Goal: Task Accomplishment & Management: Manage account settings

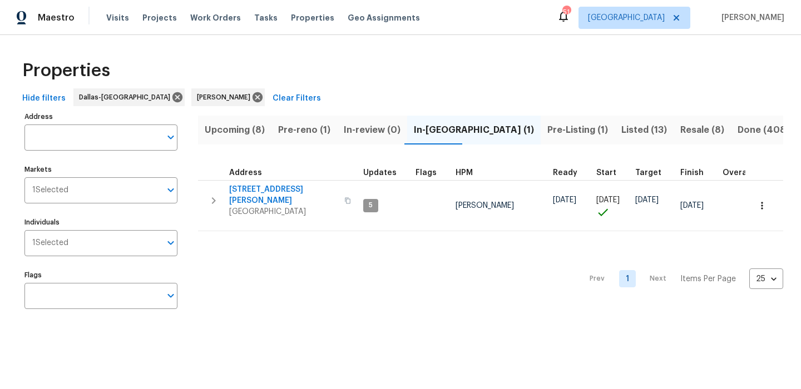
click at [314, 142] on button "Pre-reno (1)" at bounding box center [304, 130] width 66 height 29
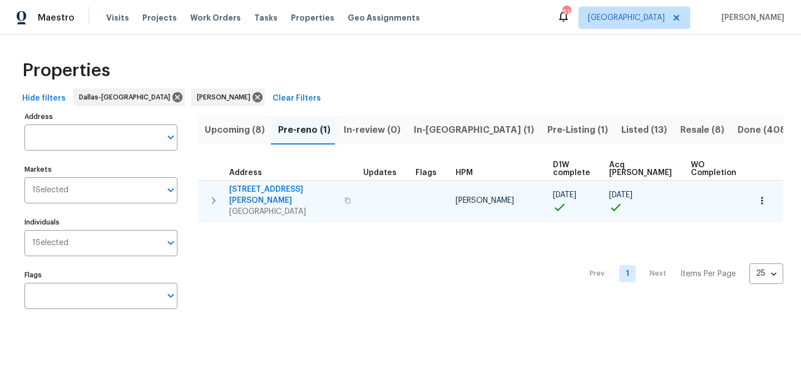
click at [259, 190] on span "120 Cole Rd" at bounding box center [283, 195] width 108 height 22
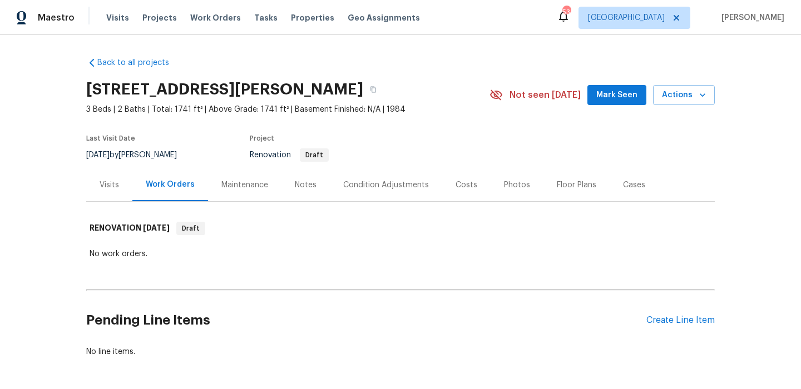
click at [609, 97] on span "Mark Seen" at bounding box center [616, 95] width 41 height 14
click at [291, 182] on div "Notes" at bounding box center [305, 185] width 48 height 33
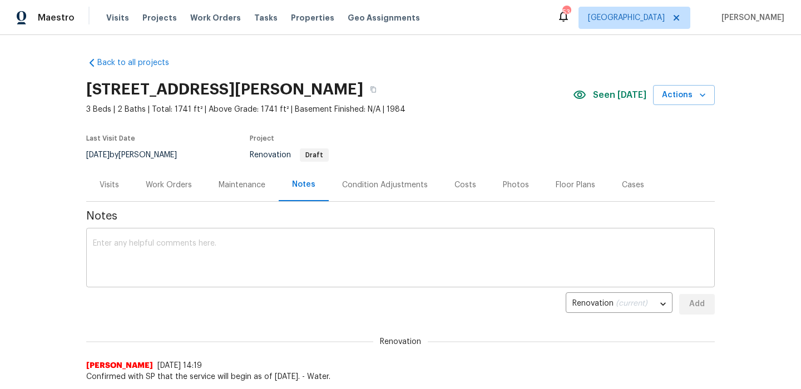
click at [235, 246] on textarea at bounding box center [400, 259] width 615 height 39
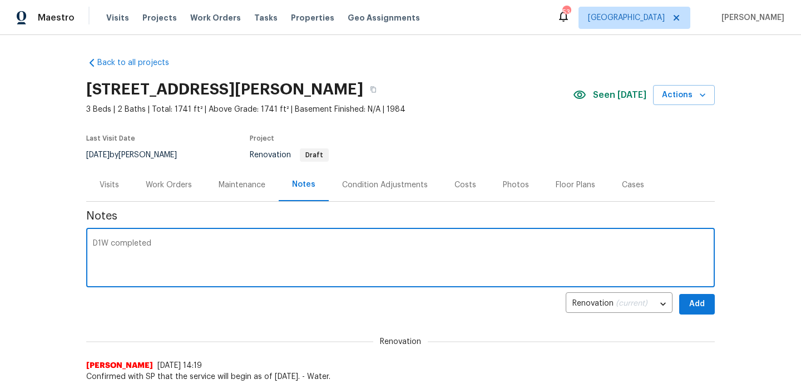
type textarea "D1W completed"
click at [710, 301] on button "Add" at bounding box center [697, 304] width 36 height 21
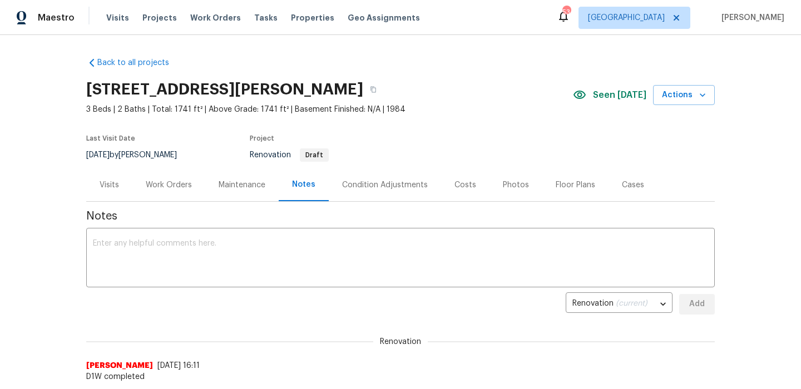
click at [159, 181] on div "Work Orders" at bounding box center [169, 185] width 46 height 11
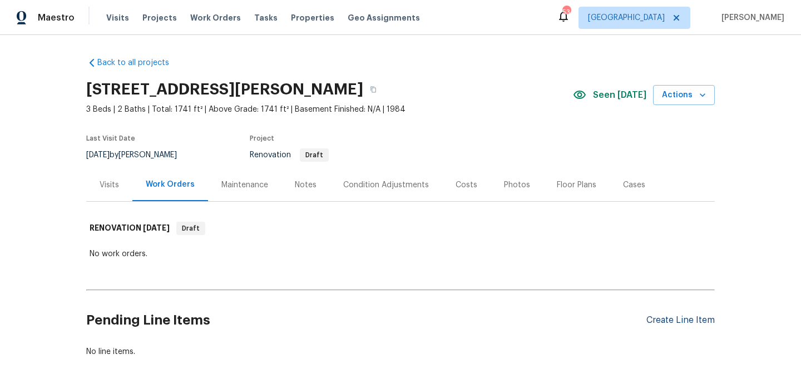
click at [679, 322] on div "Create Line Item" at bounding box center [680, 320] width 68 height 11
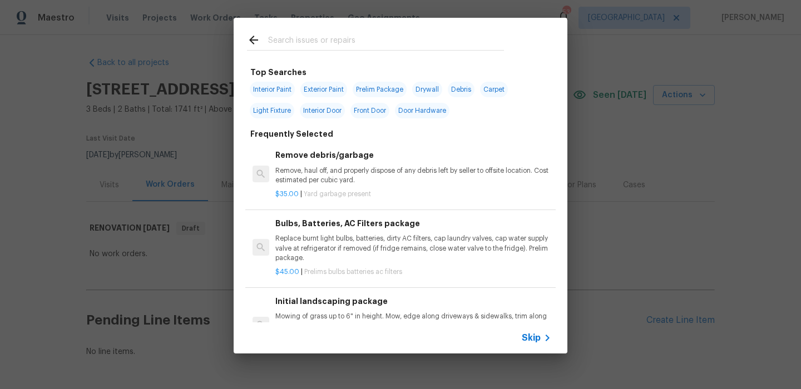
click at [529, 333] on span "Skip" at bounding box center [531, 338] width 19 height 11
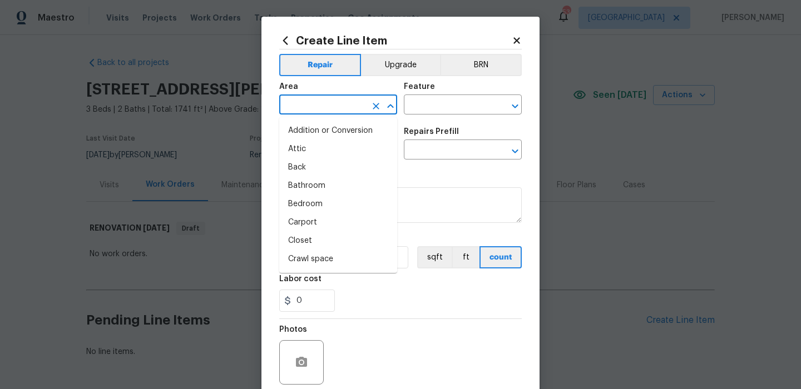
click at [313, 98] on input "text" at bounding box center [322, 105] width 87 height 17
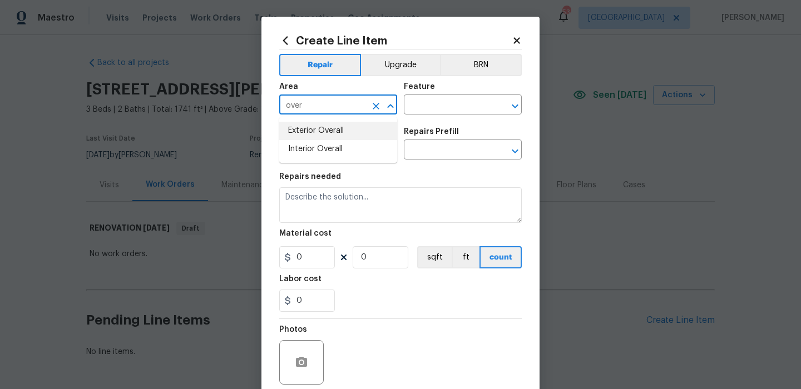
click at [322, 133] on li "Exterior Overall" at bounding box center [338, 131] width 118 height 18
type input "Exterior Overall"
click at [446, 104] on input "text" at bounding box center [447, 105] width 87 height 17
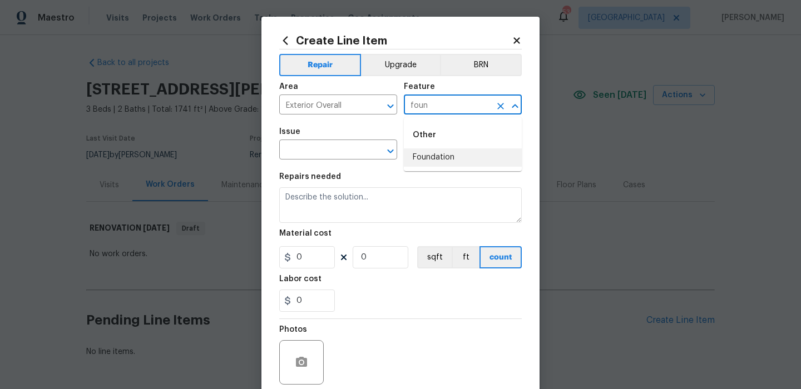
click at [439, 153] on li "Foundation" at bounding box center [463, 158] width 118 height 18
type input "Foundation"
click at [332, 150] on input "text" at bounding box center [322, 150] width 87 height 17
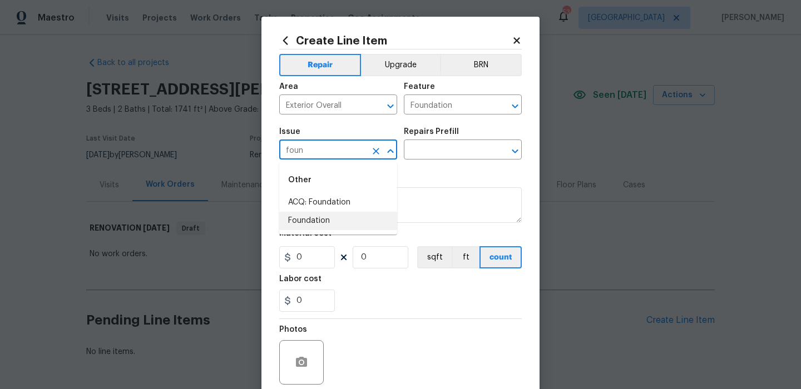
click at [321, 230] on ul "Other ACQ: Foundation Foundation" at bounding box center [338, 198] width 118 height 72
click at [323, 226] on li "Foundation" at bounding box center [338, 221] width 118 height 18
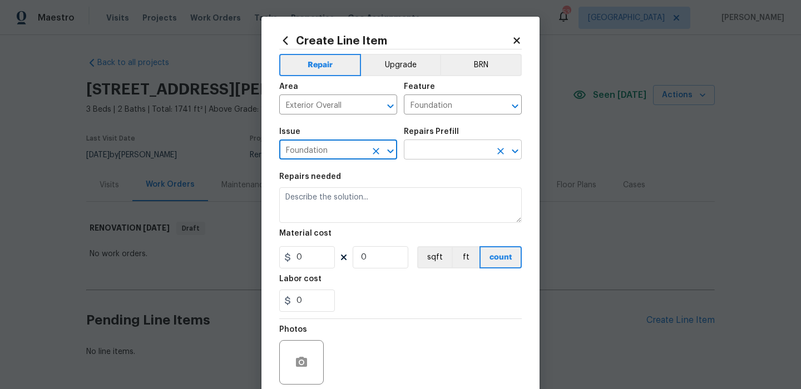
type input "Foundation"
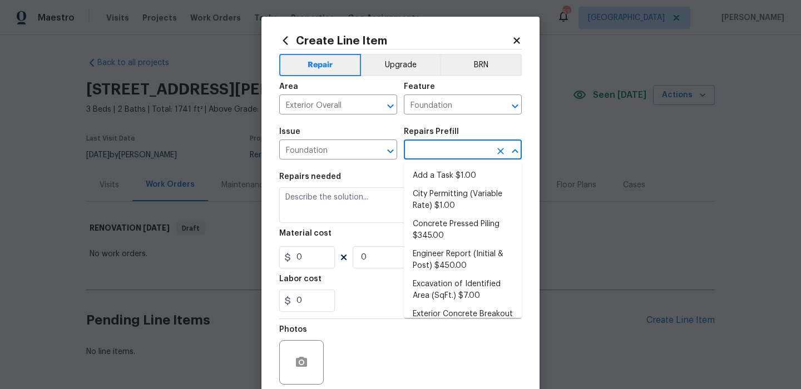
click at [434, 149] on input "text" at bounding box center [447, 150] width 87 height 17
click at [432, 163] on ul "Add a Task $1.00 City Permitting (Variable Rate) $1.00 Concrete Pressed Piling …" at bounding box center [463, 240] width 118 height 156
click at [427, 170] on li "Add a Task $1.00" at bounding box center [463, 176] width 118 height 18
type input "Add a Task $1.00"
type textarea "HPM to detail"
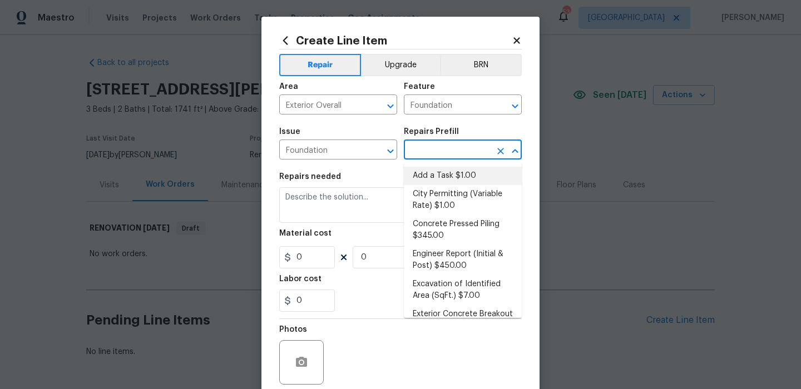
type input "1"
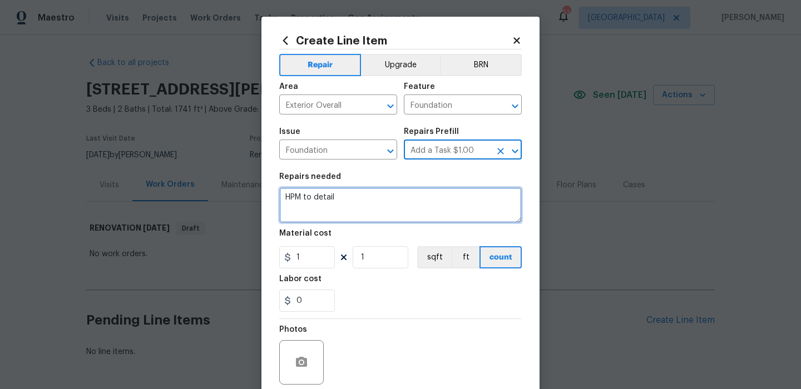
click at [371, 196] on textarea "HPM to detail" at bounding box center [400, 205] width 243 height 36
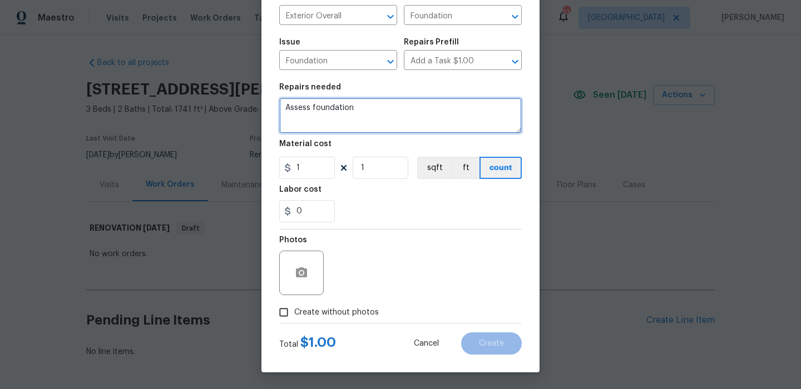
type textarea "Assess foundation"
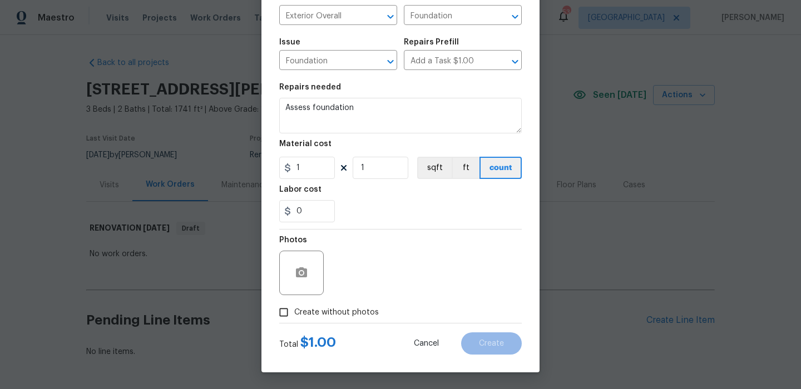
click at [340, 307] on span "Create without photos" at bounding box center [336, 313] width 85 height 12
click at [294, 307] on input "Create without photos" at bounding box center [283, 312] width 21 height 21
checkbox input "true"
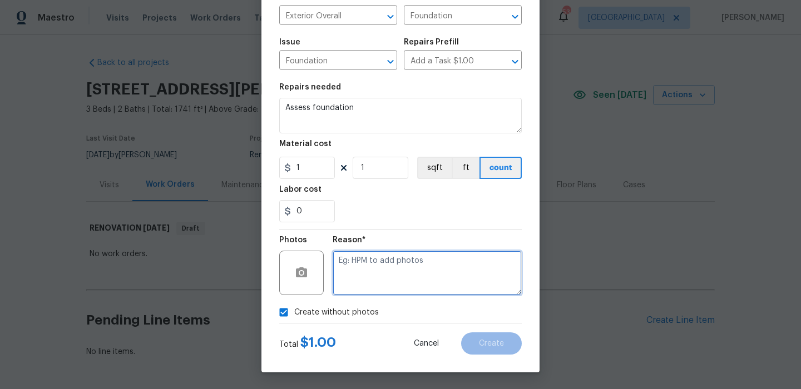
click at [390, 279] on textarea at bounding box center [427, 273] width 189 height 45
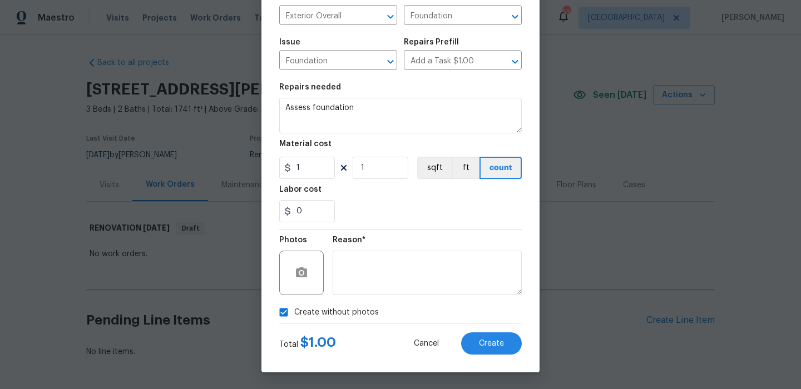
click at [518, 364] on div "Create Line Item Repair Upgrade BRN Area Exterior Overall ​ Feature Foundation …" at bounding box center [400, 150] width 278 height 446
click at [505, 342] on button "Create" at bounding box center [491, 344] width 61 height 22
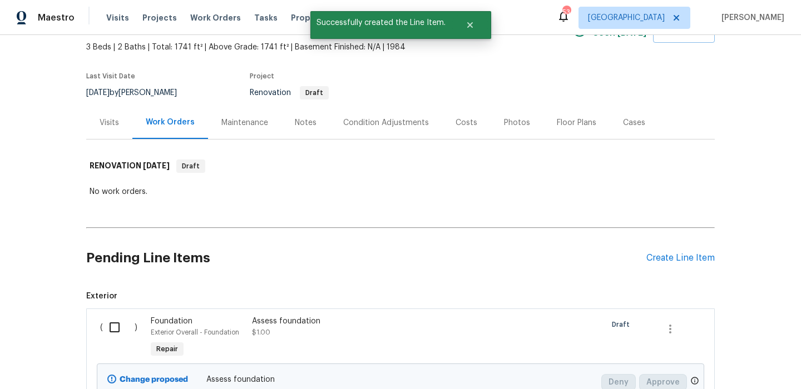
scroll to position [121, 0]
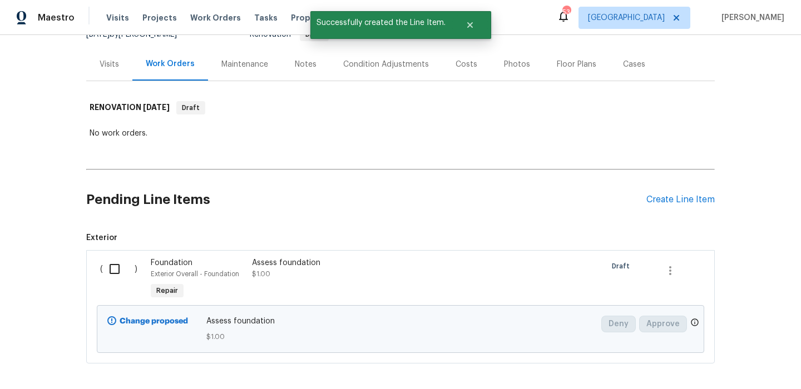
click at [110, 265] on input "checkbox" at bounding box center [119, 269] width 32 height 23
checkbox input "true"
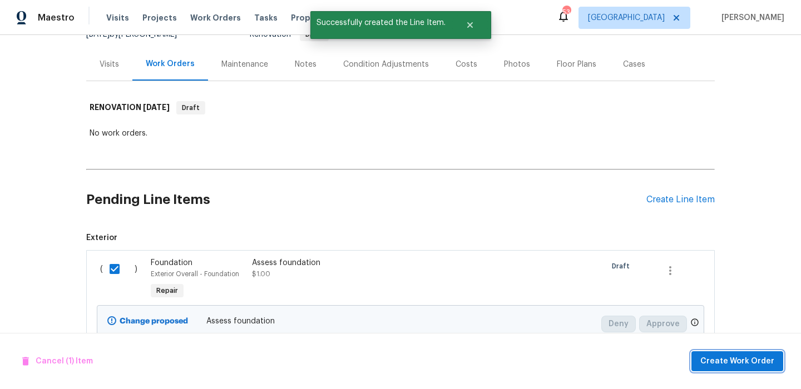
click at [751, 353] on button "Create Work Order" at bounding box center [737, 362] width 92 height 21
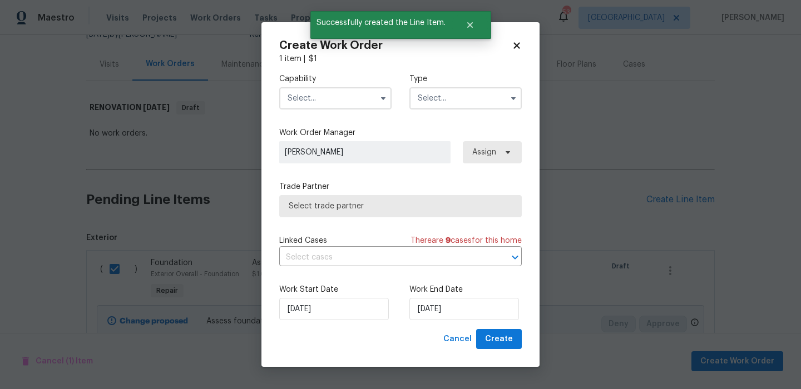
click at [335, 116] on div "Capability Type" at bounding box center [400, 92] width 243 height 54
click at [335, 112] on div "Capability Type" at bounding box center [400, 92] width 243 height 54
click at [342, 102] on input "text" at bounding box center [335, 98] width 112 height 22
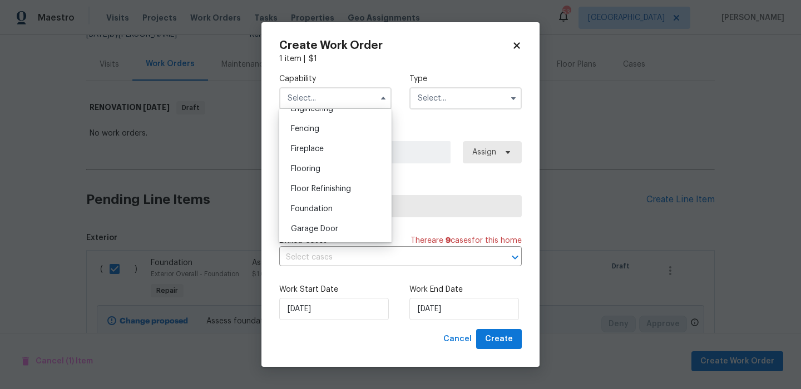
scroll to position [387, 0]
click at [338, 203] on div "Foundation" at bounding box center [335, 206] width 107 height 20
type input "Foundation"
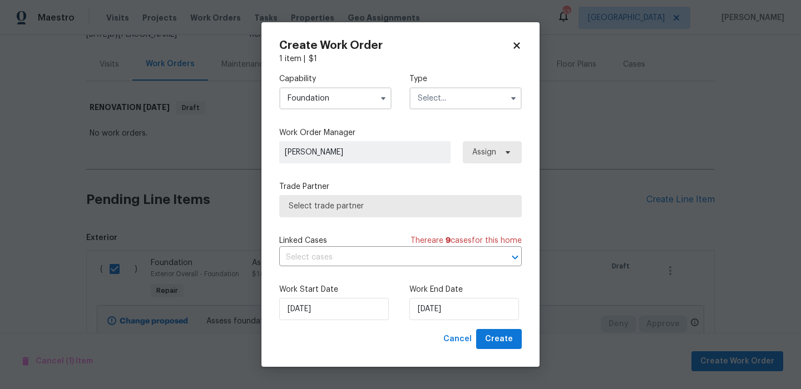
click at [474, 83] on label "Type" at bounding box center [465, 78] width 112 height 11
click at [472, 93] on input "text" at bounding box center [465, 98] width 112 height 22
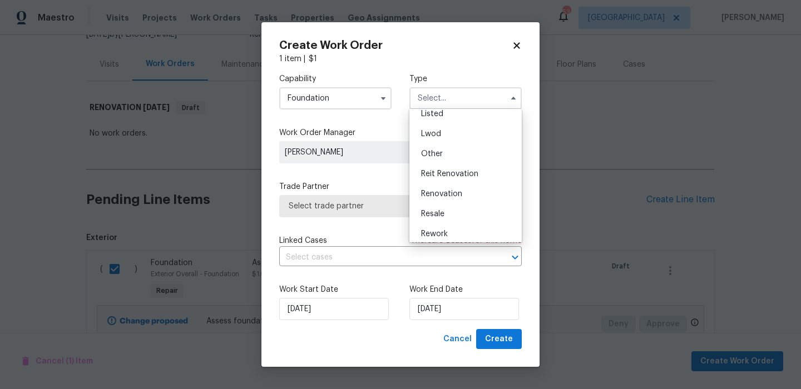
scroll to position [132, 0]
click at [475, 166] on div "Renovation" at bounding box center [465, 170] width 107 height 20
type input "Renovation"
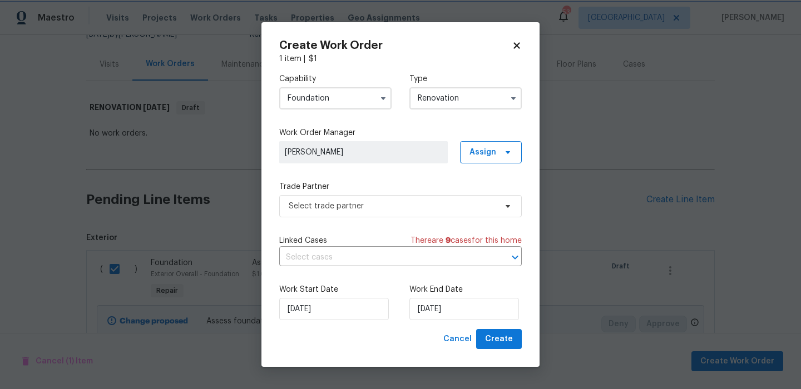
scroll to position [0, 0]
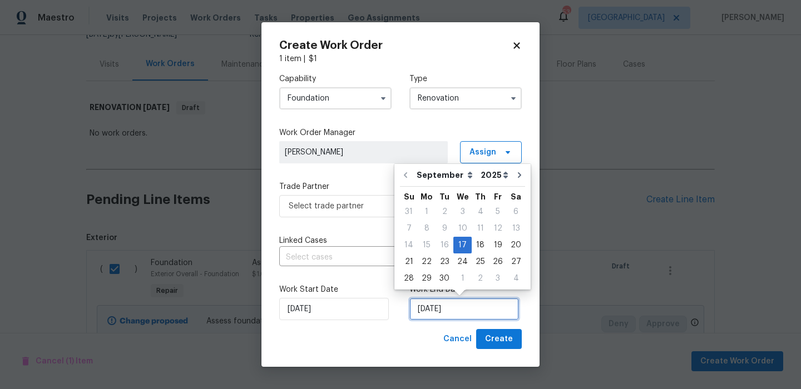
click at [414, 313] on input "9/17/2025" at bounding box center [464, 309] width 110 height 22
click at [489, 245] on div "19" at bounding box center [498, 246] width 18 height 16
type input "9/19/2025"
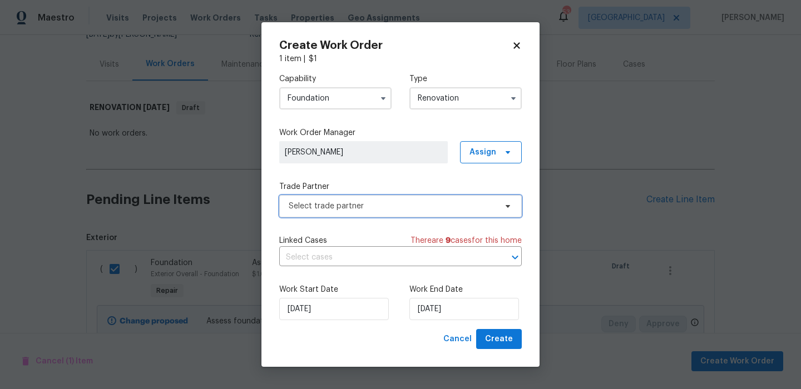
click at [446, 197] on span "Select trade partner" at bounding box center [400, 206] width 243 height 22
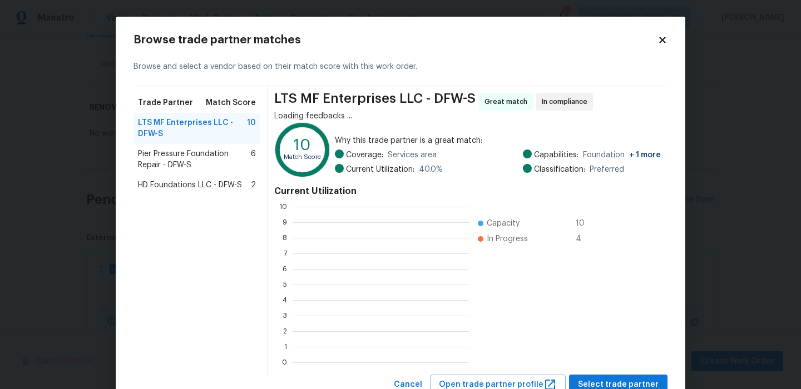
scroll to position [156, 176]
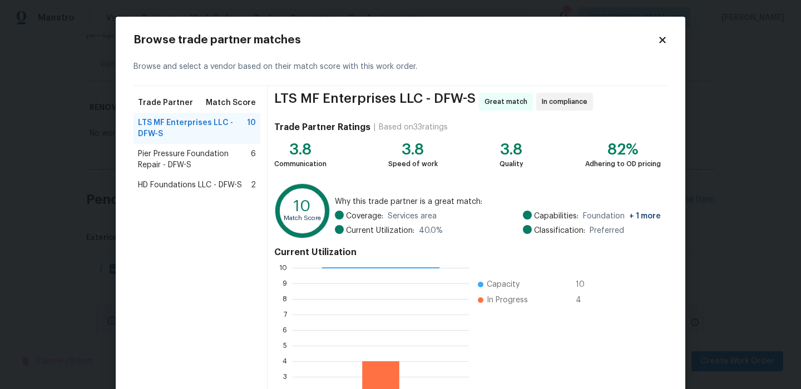
click at [204, 163] on span "Pier Pressure Foundation Repair - DFW-S" at bounding box center [194, 160] width 113 height 22
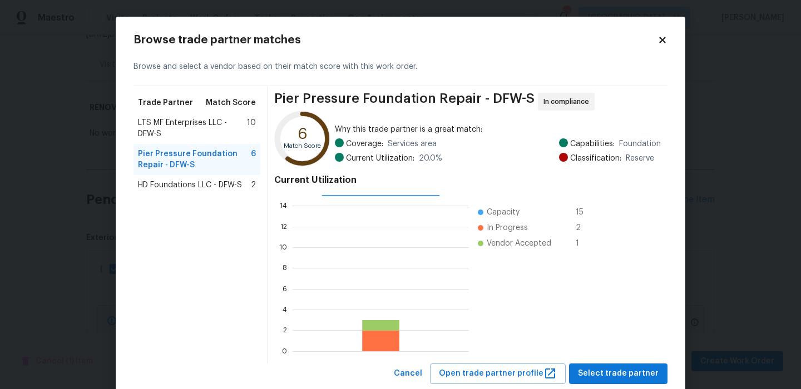
click at [210, 135] on span "LTS MF Enterprises LLC - DFW-S" at bounding box center [192, 128] width 109 height 22
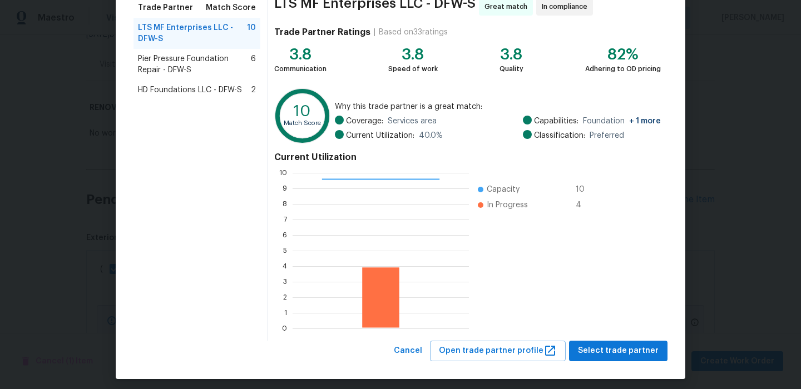
scroll to position [101, 0]
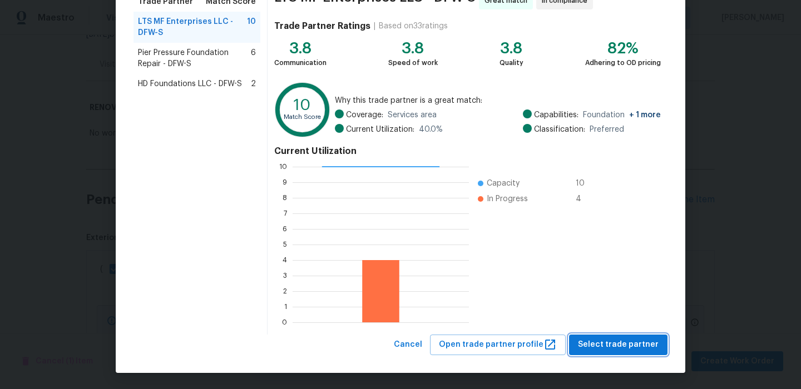
click at [620, 342] on span "Select trade partner" at bounding box center [618, 345] width 81 height 14
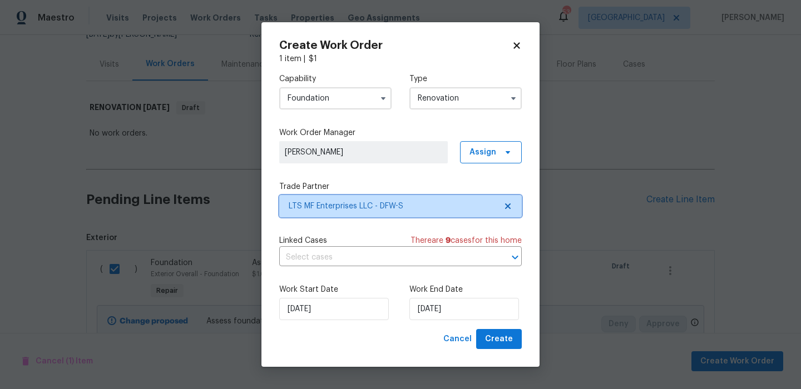
scroll to position [0, 0]
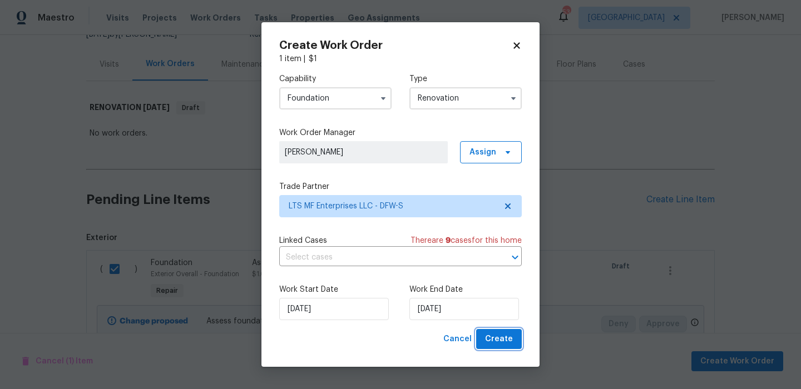
click at [508, 337] on span "Create" at bounding box center [499, 340] width 28 height 14
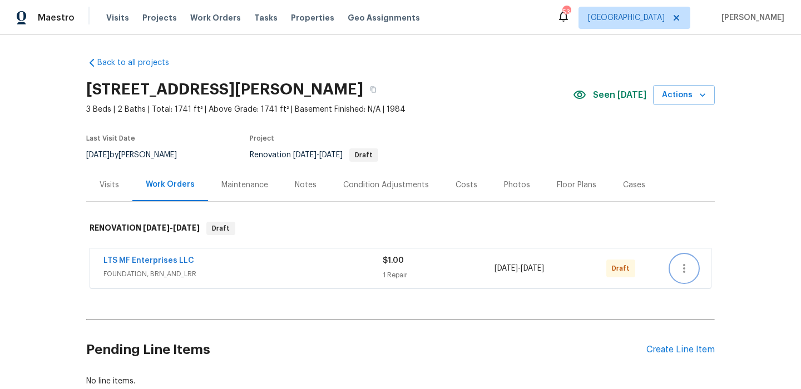
click at [686, 269] on icon "button" at bounding box center [684, 268] width 13 height 13
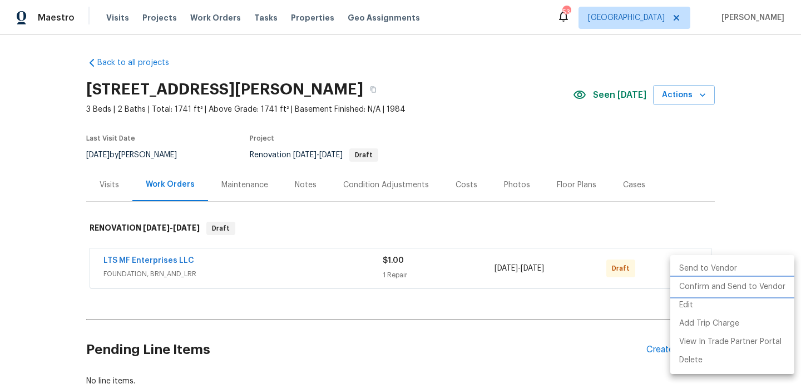
click at [696, 280] on li "Confirm and Send to Vendor" at bounding box center [732, 287] width 124 height 18
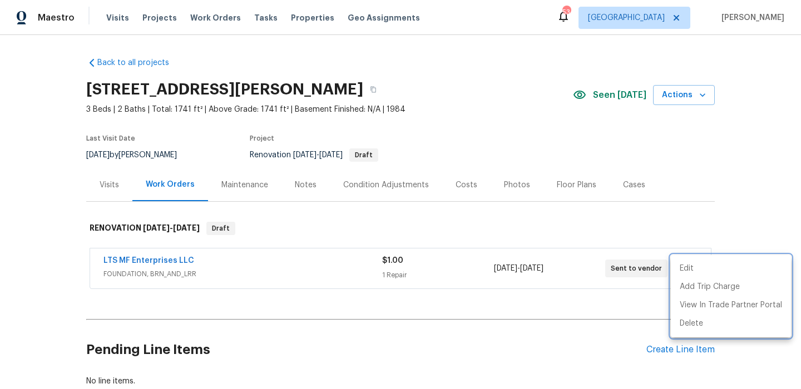
click at [714, 226] on div at bounding box center [400, 194] width 801 height 389
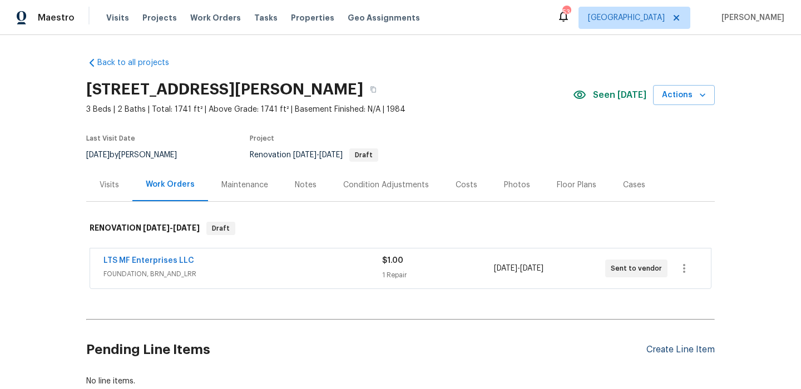
click at [676, 348] on div "Create Line Item" at bounding box center [680, 350] width 68 height 11
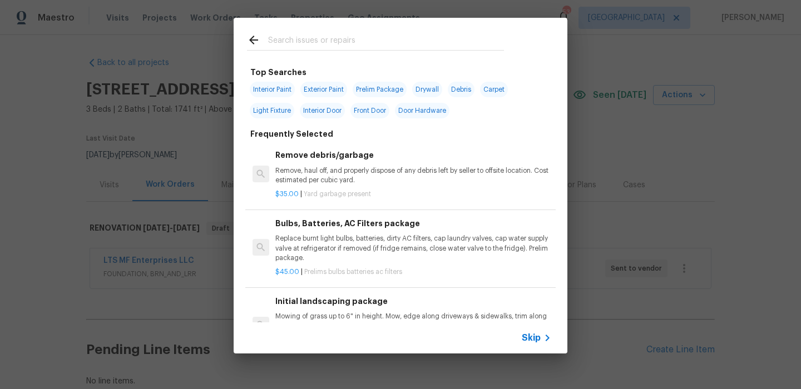
click at [532, 324] on div "Skip" at bounding box center [401, 338] width 334 height 31
click at [532, 332] on div "Skip" at bounding box center [538, 338] width 32 height 13
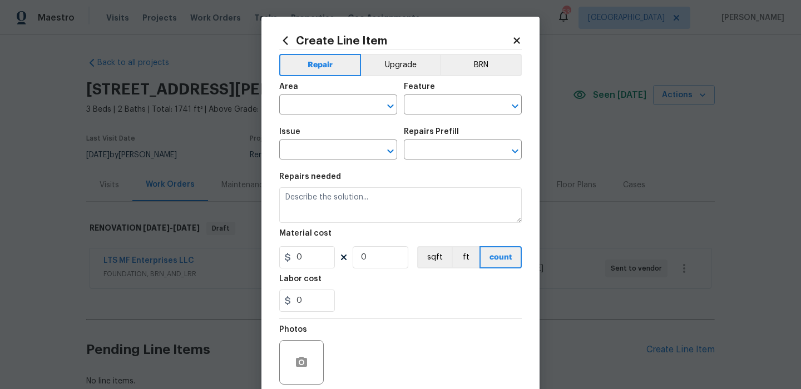
click at [320, 86] on div "Area" at bounding box center [338, 90] width 118 height 14
click at [316, 106] on input "text" at bounding box center [322, 105] width 87 height 17
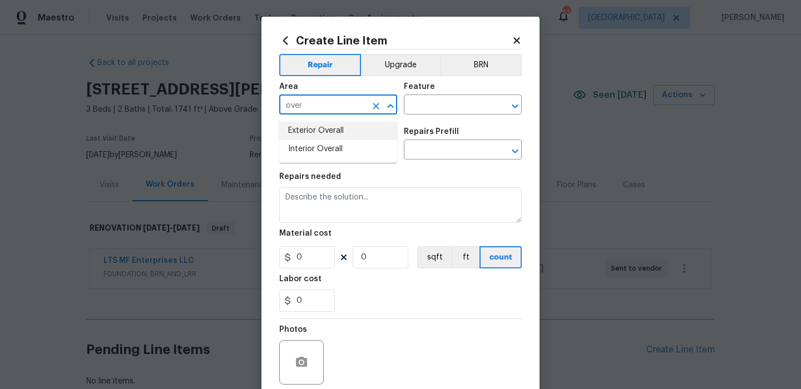
click at [329, 126] on li "Exterior Overall" at bounding box center [338, 131] width 118 height 18
type input "Exterior Overall"
click at [422, 110] on input "text" at bounding box center [447, 105] width 87 height 17
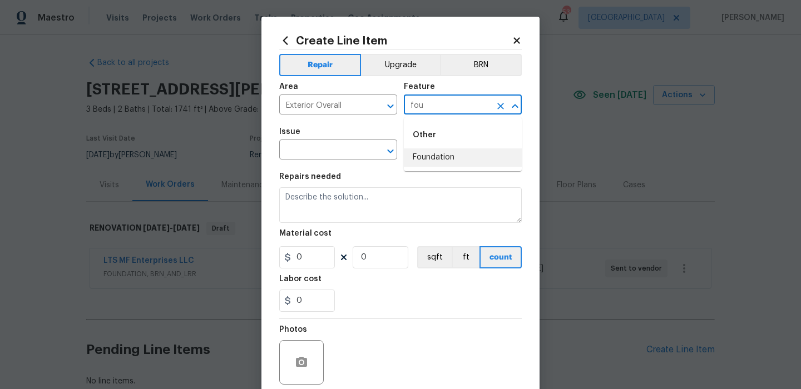
click at [437, 156] on li "Foundation" at bounding box center [463, 158] width 118 height 18
type input "Foundation"
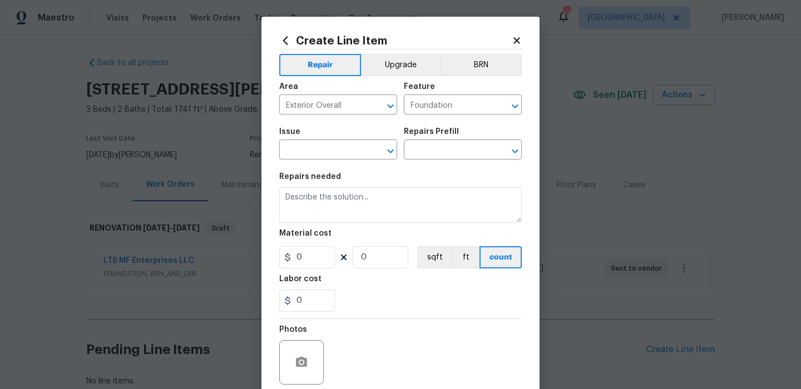
click at [323, 160] on span "Issue ​" at bounding box center [338, 143] width 118 height 45
click at [324, 154] on input "text" at bounding box center [322, 150] width 87 height 17
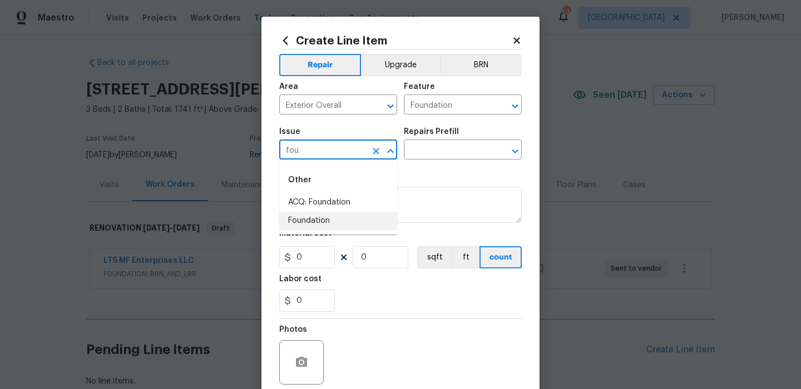
click at [326, 217] on li "Foundation" at bounding box center [338, 221] width 118 height 18
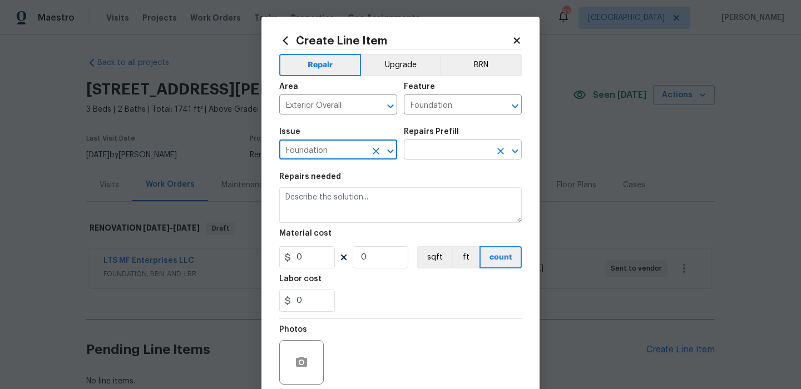
type input "Foundation"
click at [443, 146] on input "text" at bounding box center [447, 150] width 87 height 17
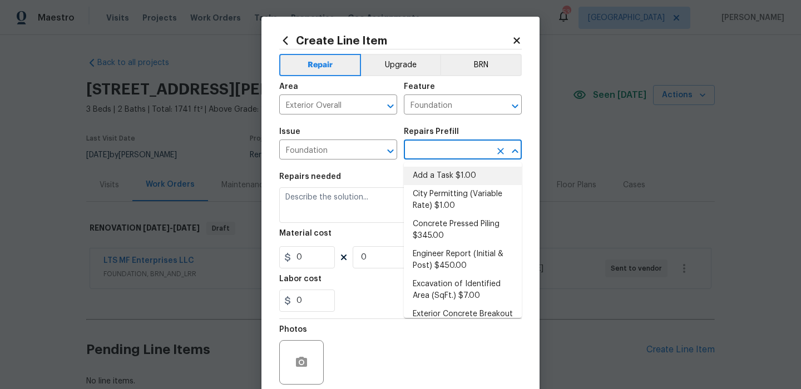
click at [433, 170] on li "Add a Task $1.00" at bounding box center [463, 176] width 118 height 18
type input "Add a Task $1.00"
type textarea "HPM to detail"
type input "1"
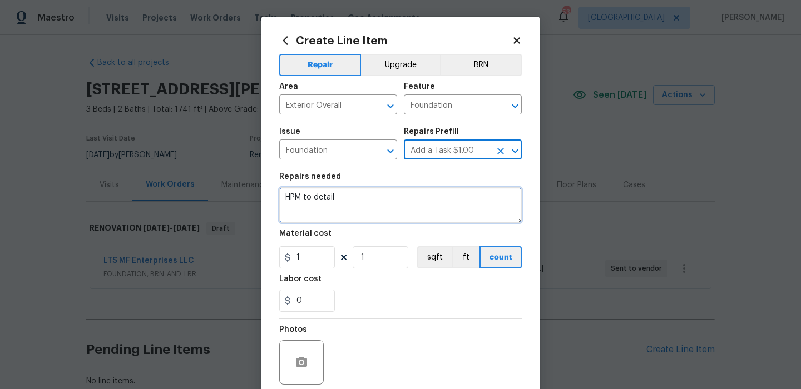
click at [375, 190] on textarea "HPM to detail" at bounding box center [400, 205] width 243 height 36
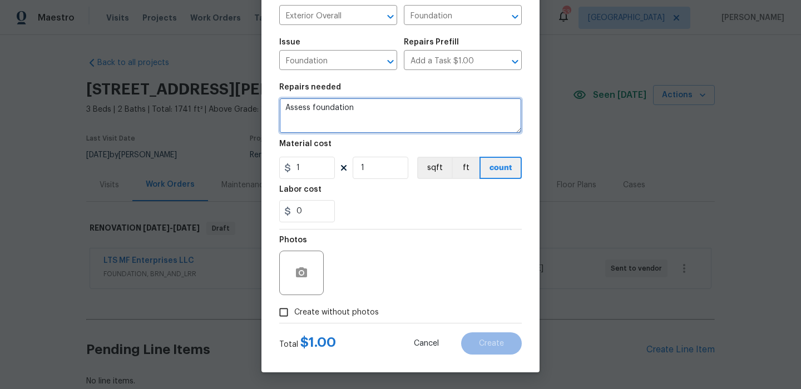
type textarea "Assess foundation"
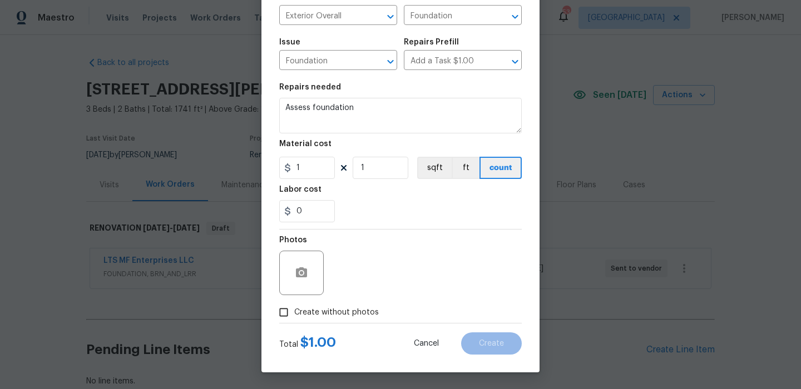
click at [333, 305] on label "Create without photos" at bounding box center [326, 312] width 106 height 21
click at [294, 305] on input "Create without photos" at bounding box center [283, 312] width 21 height 21
checkbox input "true"
click at [385, 270] on textarea at bounding box center [427, 273] width 189 height 45
click at [505, 339] on button "Create" at bounding box center [491, 344] width 61 height 22
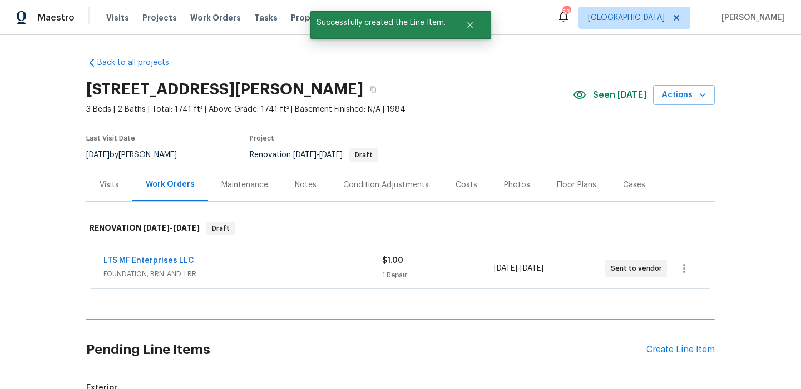
scroll to position [106, 0]
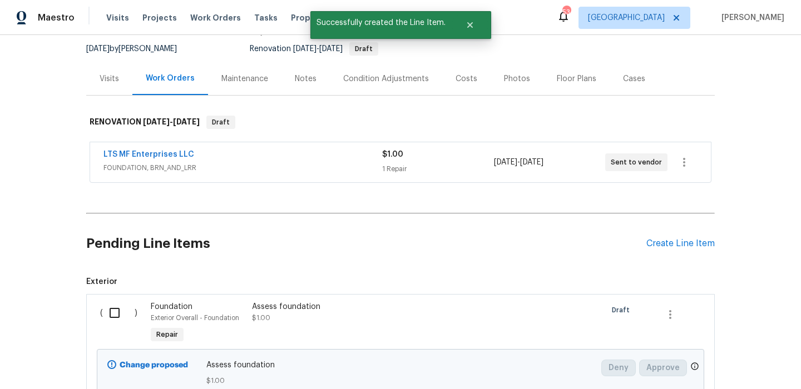
drag, startPoint x: 106, startPoint y: 280, endPoint x: 106, endPoint y: 288, distance: 8.3
click at [106, 280] on span "Exterior" at bounding box center [400, 281] width 629 height 11
click at [106, 314] on input "checkbox" at bounding box center [119, 312] width 32 height 23
checkbox input "true"
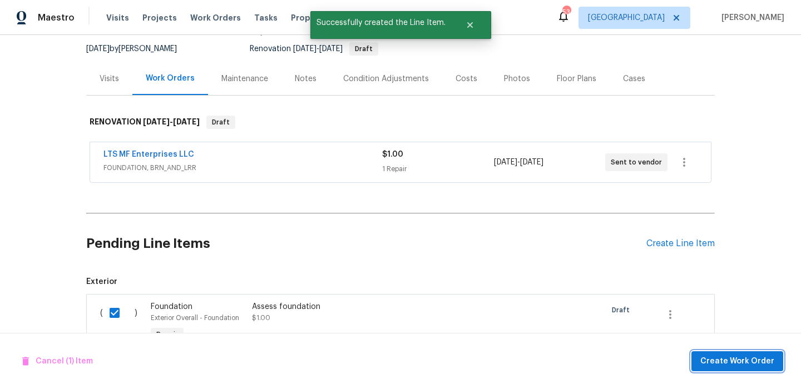
click at [738, 357] on span "Create Work Order" at bounding box center [737, 362] width 74 height 14
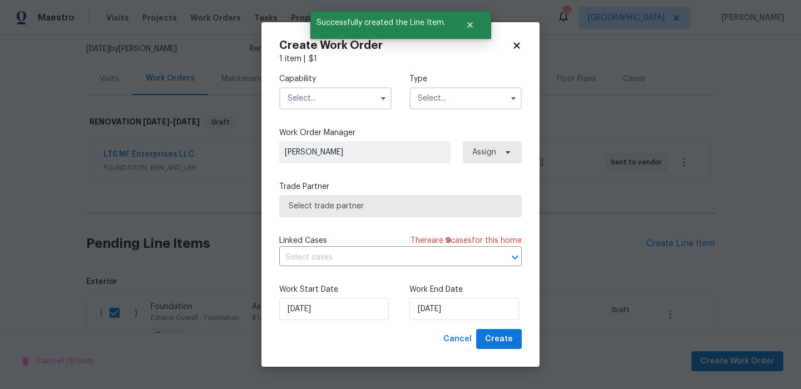
click at [349, 112] on div "Capability Type" at bounding box center [400, 92] width 243 height 54
click at [349, 111] on div "Capability Type" at bounding box center [400, 92] width 243 height 54
click at [360, 101] on input "text" at bounding box center [335, 98] width 112 height 22
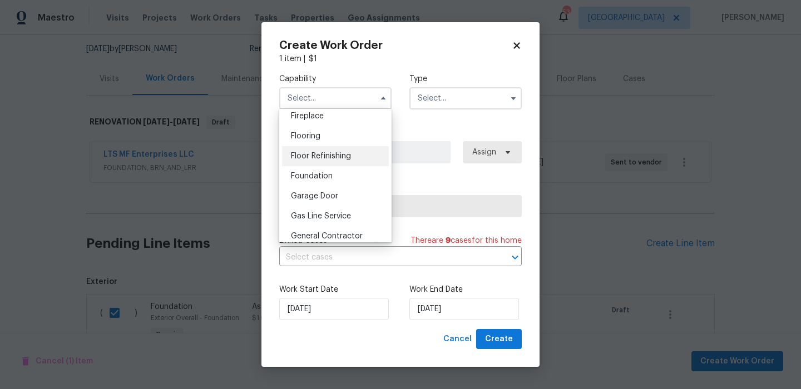
scroll to position [418, 0]
click at [350, 180] on div "Foundation" at bounding box center [335, 176] width 107 height 20
type input "Foundation"
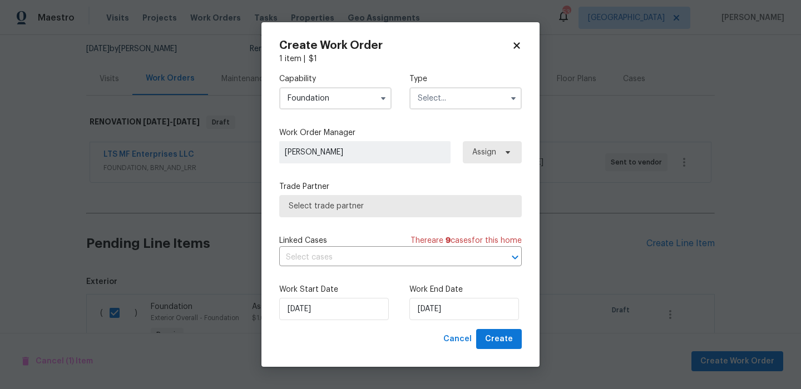
click at [488, 61] on div "1 item | $ 1" at bounding box center [400, 58] width 243 height 11
click at [468, 93] on input "text" at bounding box center [465, 98] width 112 height 22
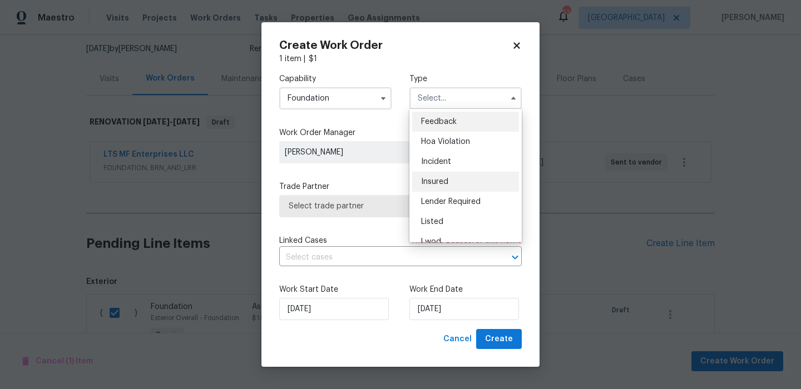
scroll to position [132, 0]
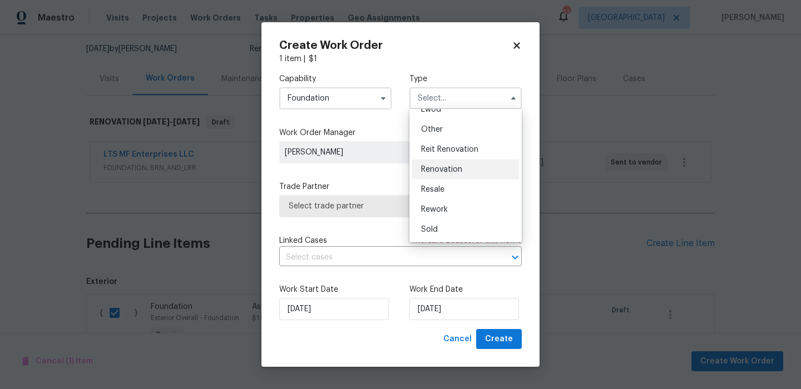
click at [468, 171] on div "Renovation" at bounding box center [465, 170] width 107 height 20
type input "Renovation"
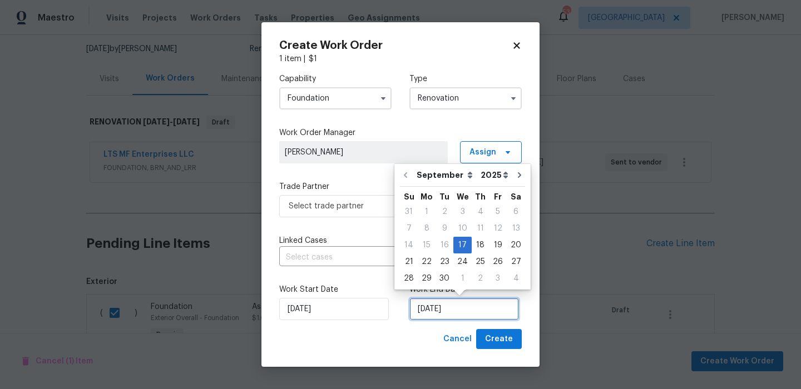
click at [439, 315] on input "9/17/2025" at bounding box center [464, 309] width 110 height 22
click at [492, 244] on div "19" at bounding box center [498, 246] width 18 height 16
type input "[DATE]"
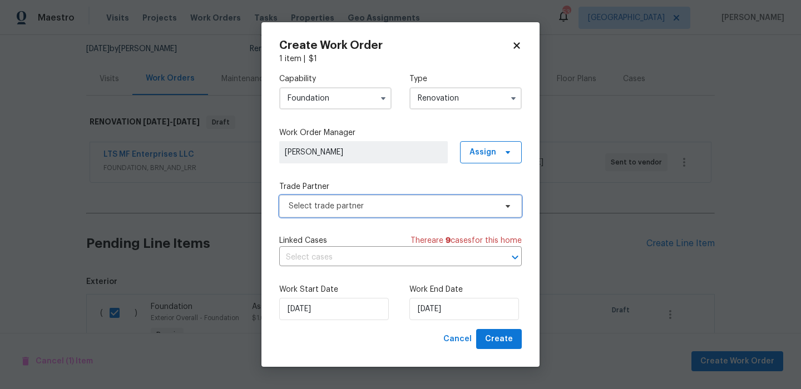
click at [338, 205] on span "Select trade partner" at bounding box center [392, 206] width 207 height 11
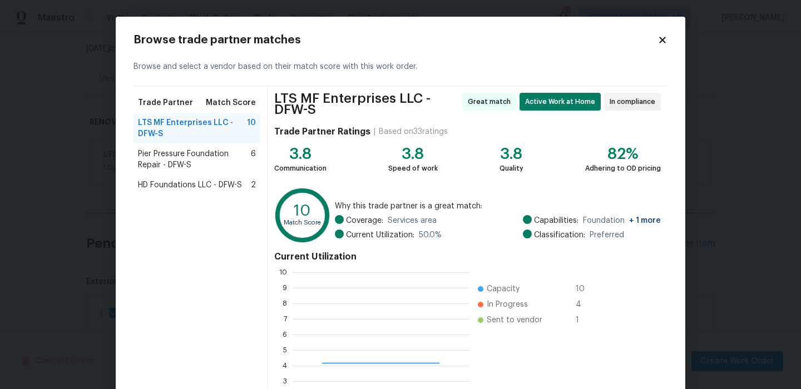
scroll to position [156, 176]
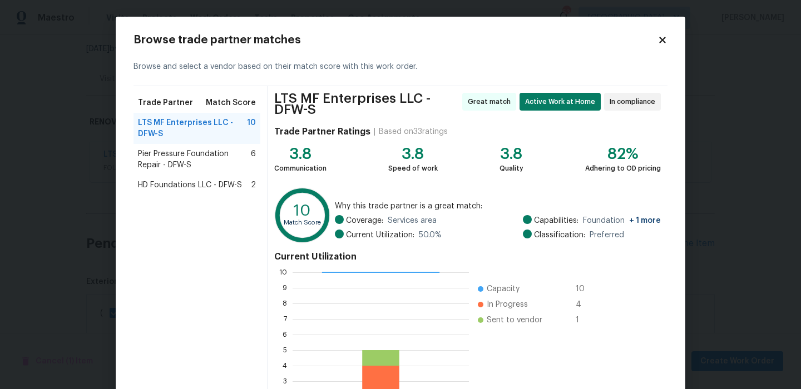
click at [177, 169] on span "Pier Pressure Foundation Repair - DFW-S" at bounding box center [194, 160] width 113 height 22
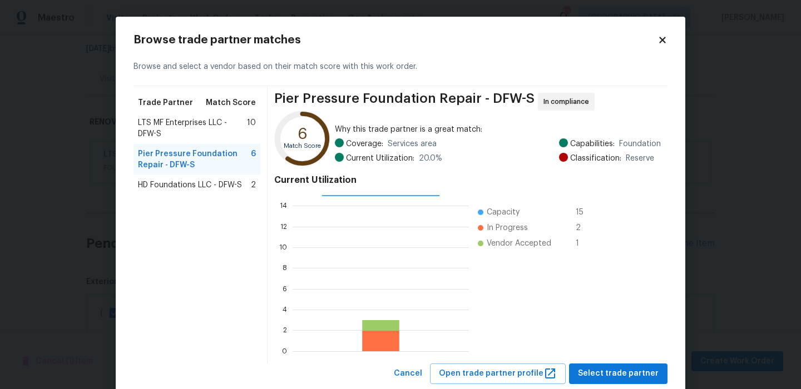
click at [203, 185] on span "HD Foundations LLC - DFW-S" at bounding box center [190, 185] width 104 height 11
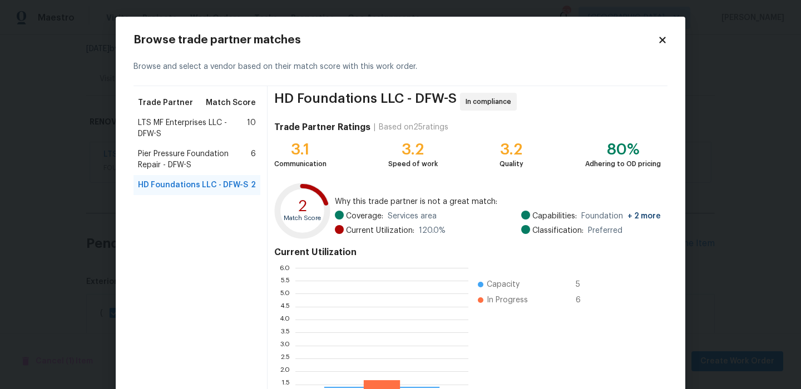
scroll to position [156, 173]
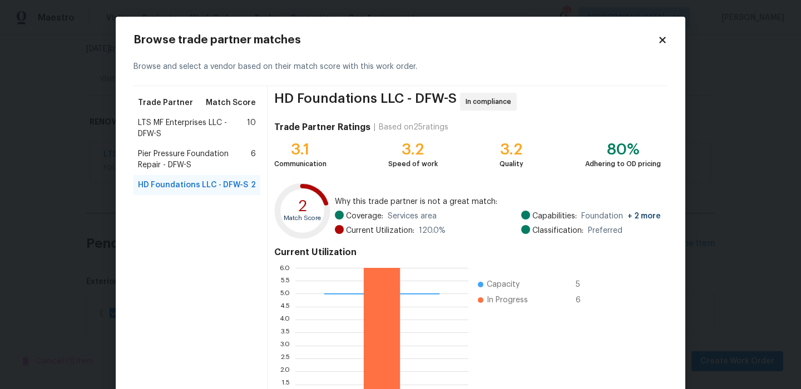
click at [182, 156] on span "Pier Pressure Foundation Repair - DFW-S" at bounding box center [194, 160] width 113 height 22
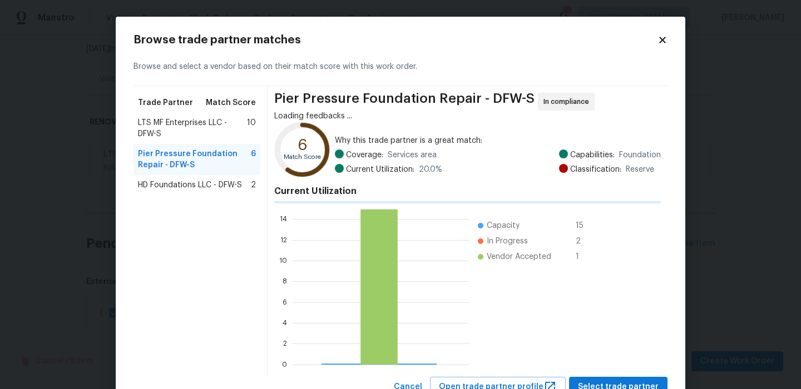
scroll to position [1, 1]
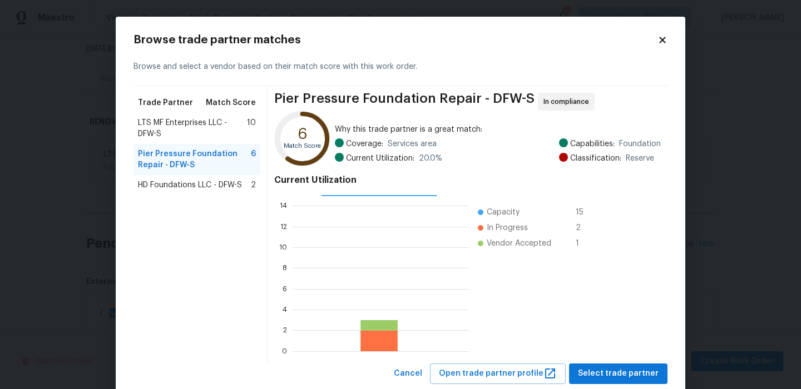
click at [202, 192] on div "HD Foundations LLC - DFW-S 2" at bounding box center [197, 185] width 127 height 20
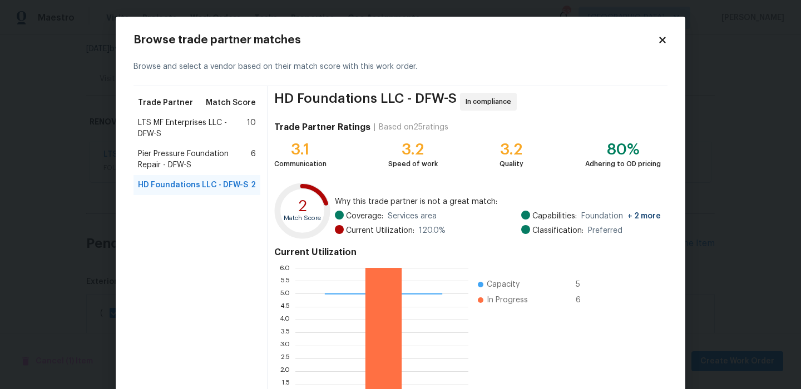
scroll to position [101, 0]
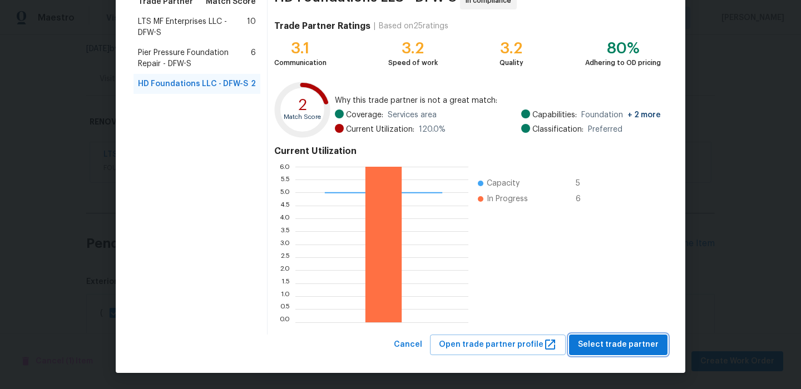
click at [614, 335] on button "Select trade partner" at bounding box center [618, 345] width 98 height 21
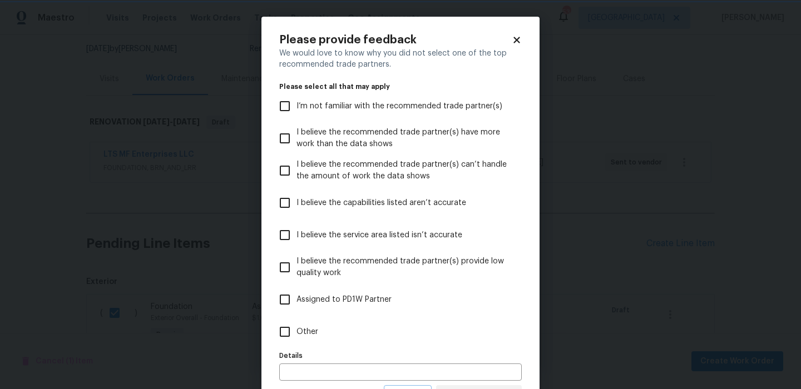
scroll to position [0, 0]
click at [403, 322] on label "Other" at bounding box center [393, 332] width 240 height 32
click at [296, 322] on input "Other" at bounding box center [284, 331] width 23 height 23
checkbox input "true"
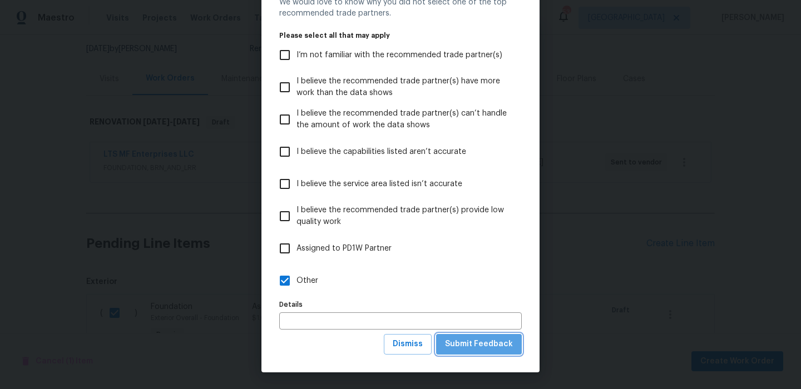
click at [495, 342] on span "Submit Feedback" at bounding box center [479, 345] width 68 height 14
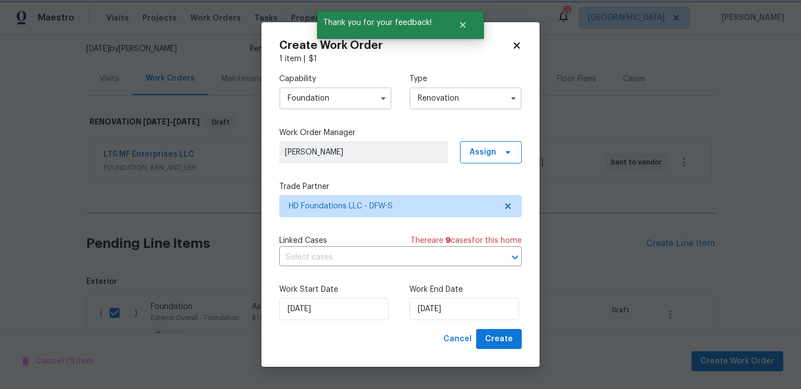
scroll to position [0, 0]
click at [495, 332] on button "Create" at bounding box center [499, 339] width 46 height 21
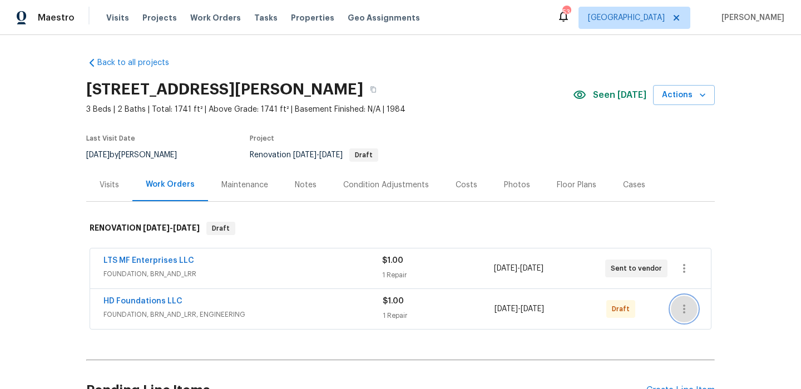
click at [687, 314] on icon "button" at bounding box center [684, 309] width 13 height 13
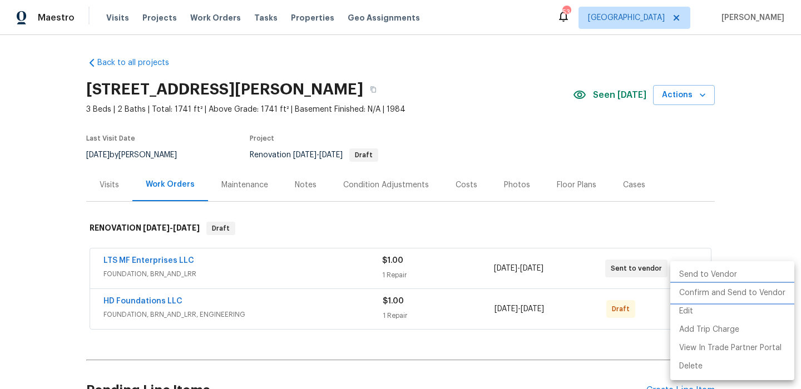
click at [724, 294] on li "Confirm and Send to Vendor" at bounding box center [732, 293] width 124 height 18
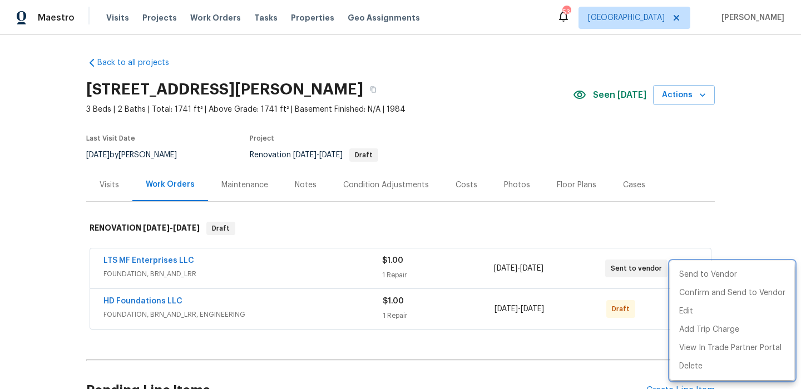
click at [679, 224] on div at bounding box center [400, 194] width 801 height 389
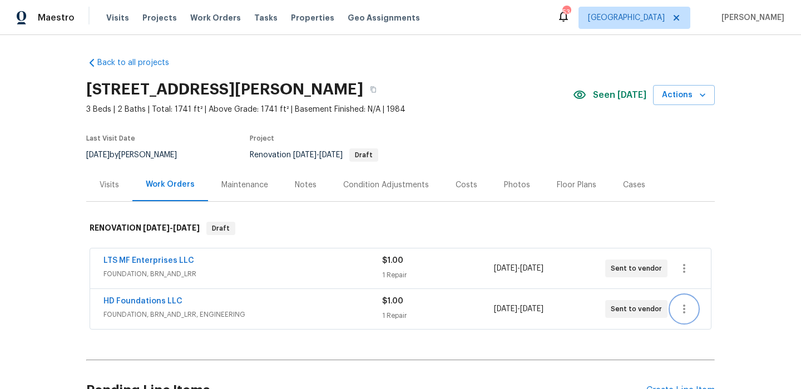
scroll to position [114, 0]
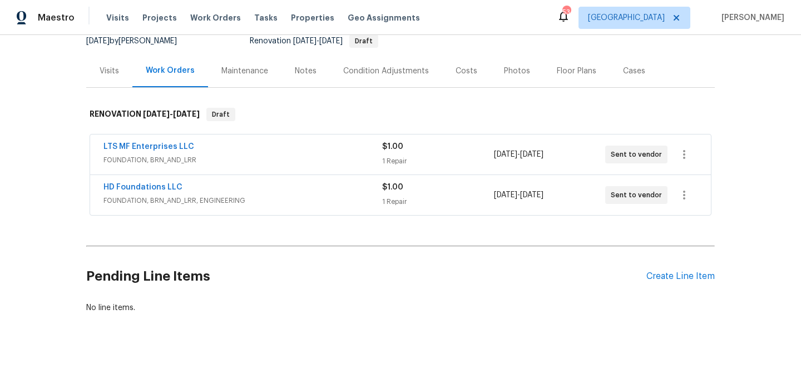
click at [667, 266] on div "Pending Line Items Create Line Item" at bounding box center [400, 277] width 629 height 52
click at [665, 275] on div "Create Line Item" at bounding box center [680, 276] width 68 height 11
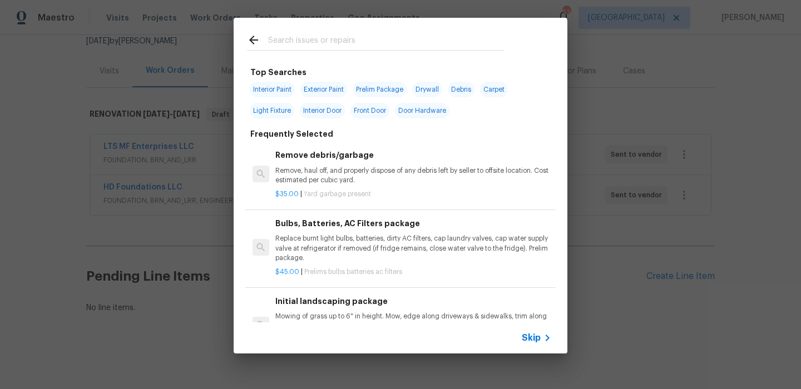
click at [537, 326] on div "Skip" at bounding box center [401, 338] width 334 height 31
click at [537, 328] on div "Skip" at bounding box center [401, 338] width 334 height 31
click at [537, 330] on div "Skip" at bounding box center [401, 338] width 334 height 31
click at [533, 343] on span "Skip" at bounding box center [531, 338] width 19 height 11
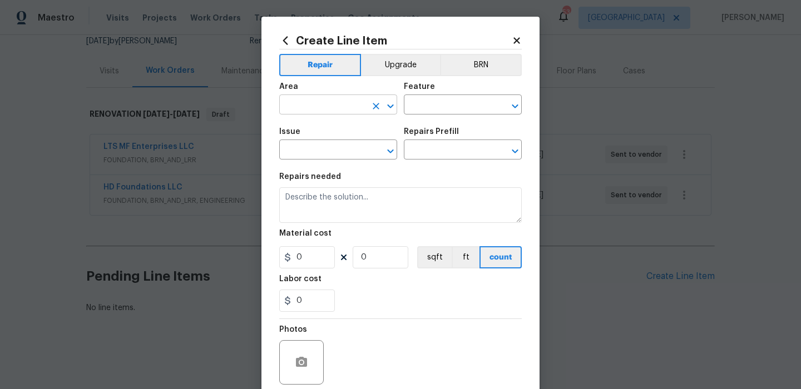
click at [348, 104] on input "text" at bounding box center [322, 105] width 87 height 17
click at [346, 131] on li "HVAC" at bounding box center [338, 131] width 118 height 18
type input "HVAC"
click at [423, 102] on input "text" at bounding box center [447, 105] width 87 height 17
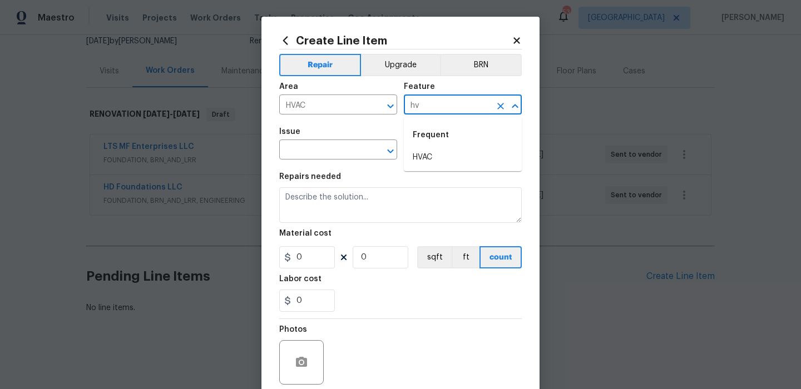
click at [426, 149] on li "HVAC" at bounding box center [463, 158] width 118 height 18
type input "HVAC"
click at [362, 149] on input "text" at bounding box center [322, 150] width 87 height 17
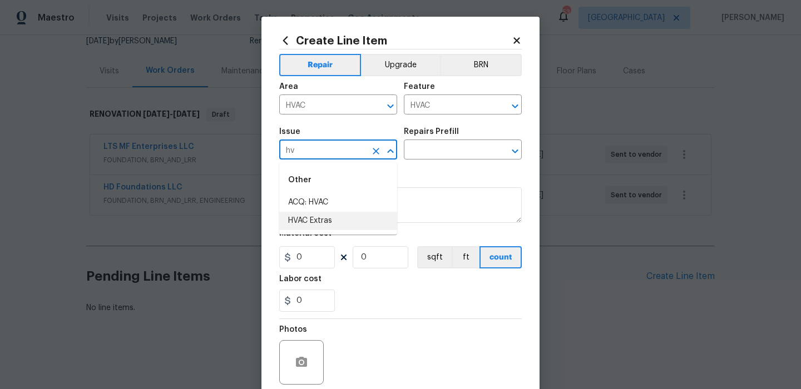
click at [331, 219] on li "HVAC Extras" at bounding box center [338, 221] width 118 height 18
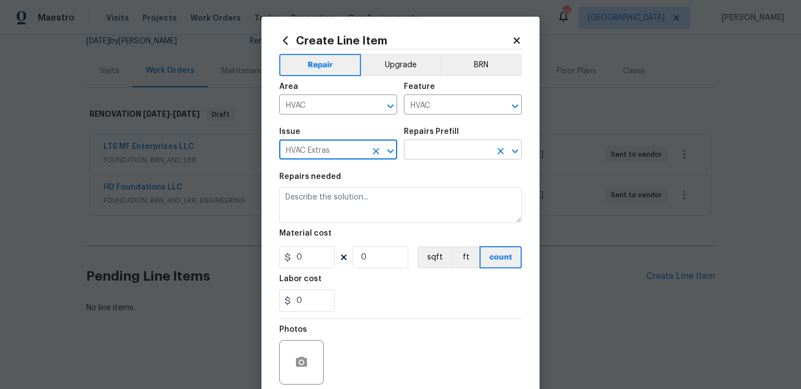
type input "HVAC Extras"
click at [436, 156] on input "text" at bounding box center [447, 150] width 87 height 17
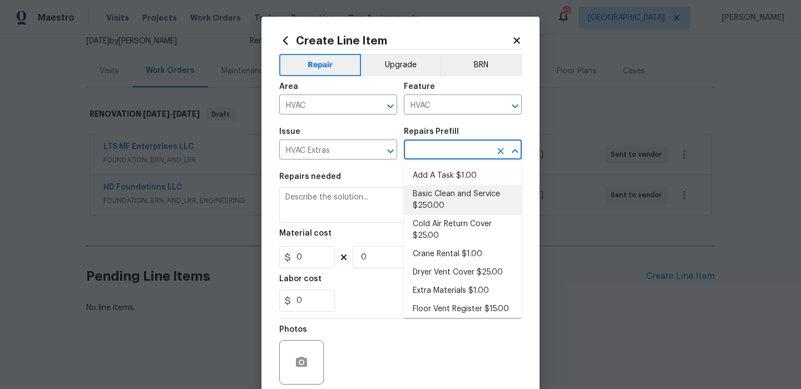
click at [457, 204] on li "Basic Clean and Service $250.00" at bounding box center [463, 200] width 118 height 30
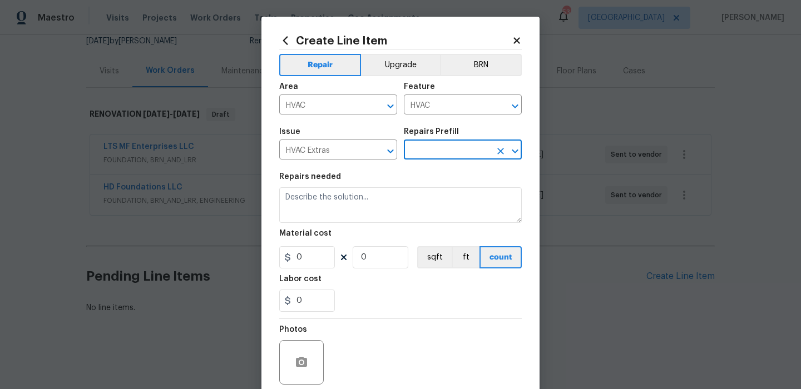
type input "Basic Clean and Service $250.00"
type textarea "General Service HVAC system including: cleaning condenser and evaporator coils,…"
type input "250"
type input "1"
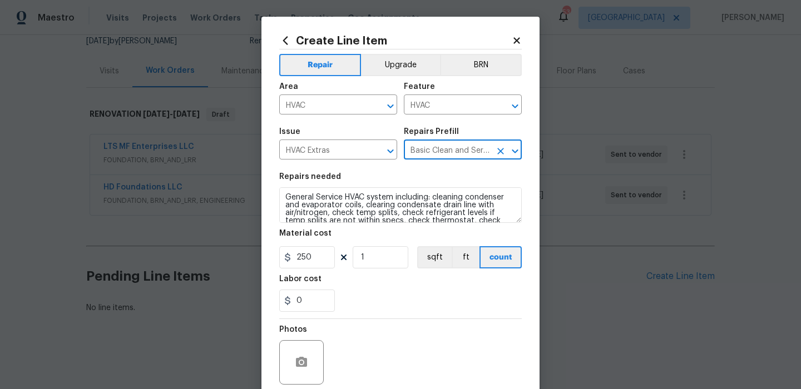
scroll to position [90, 0]
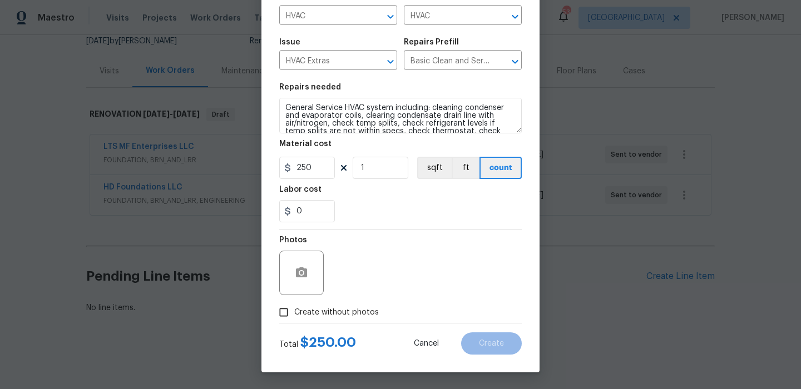
click at [349, 303] on label "Create without photos" at bounding box center [326, 312] width 106 height 21
click at [294, 303] on input "Create without photos" at bounding box center [283, 312] width 21 height 21
checkbox input "true"
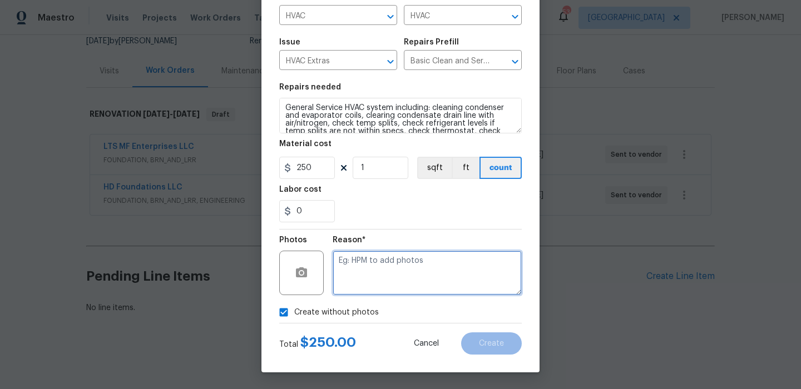
click at [400, 275] on textarea at bounding box center [427, 273] width 189 height 45
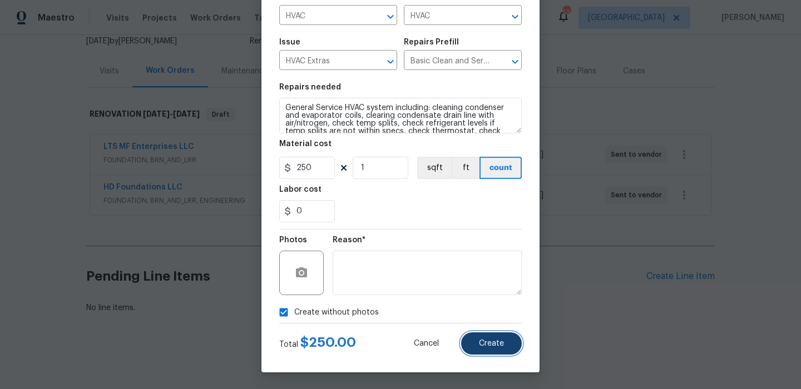
click at [496, 342] on span "Create" at bounding box center [491, 344] width 25 height 8
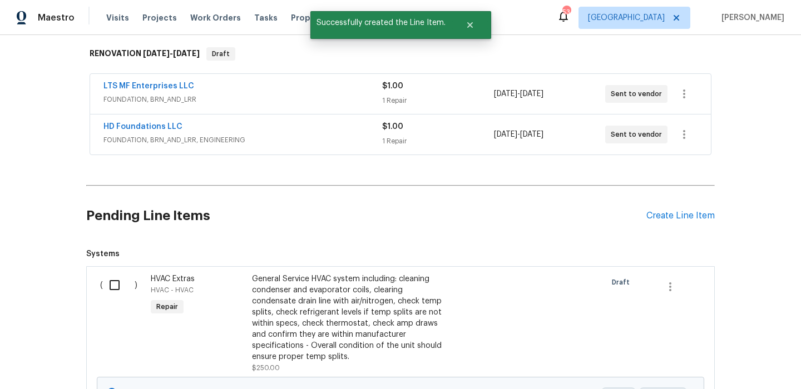
scroll to position [217, 0]
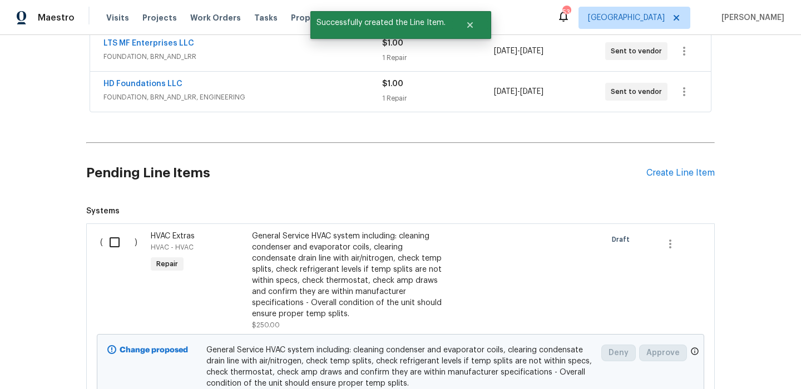
click at [121, 233] on input "checkbox" at bounding box center [119, 242] width 32 height 23
checkbox input "true"
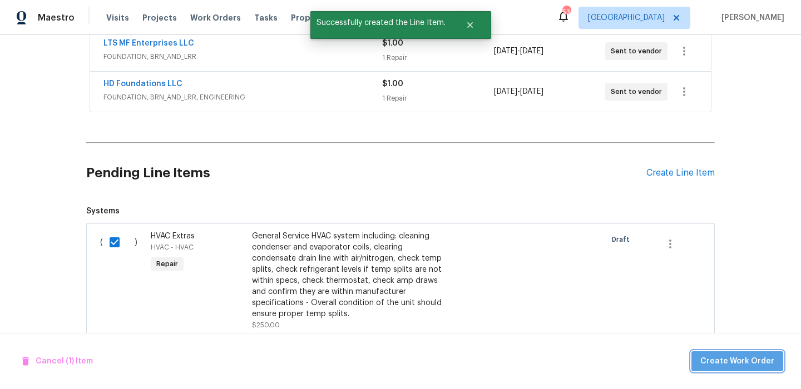
click at [743, 359] on span "Create Work Order" at bounding box center [737, 362] width 74 height 14
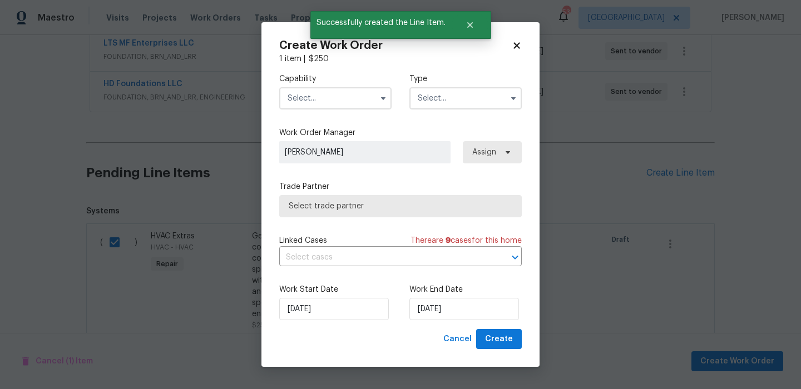
click at [318, 99] on input "text" at bounding box center [335, 98] width 112 height 22
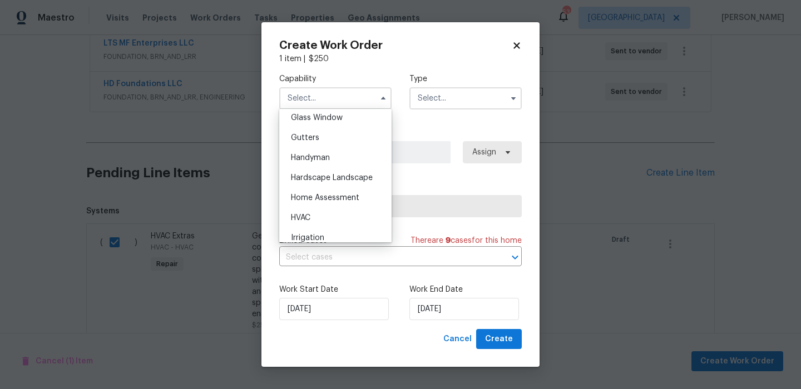
scroll to position [607, 0]
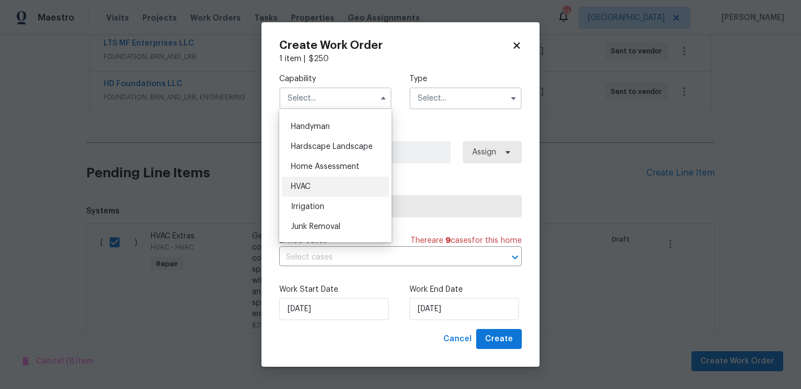
click at [320, 185] on div "HVAC" at bounding box center [335, 187] width 107 height 20
type input "HVAC"
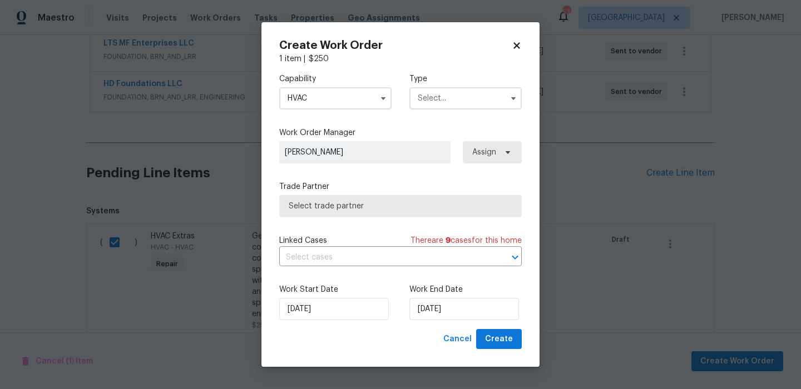
click at [456, 83] on label "Type" at bounding box center [465, 78] width 112 height 11
click at [457, 101] on input "text" at bounding box center [465, 98] width 112 height 22
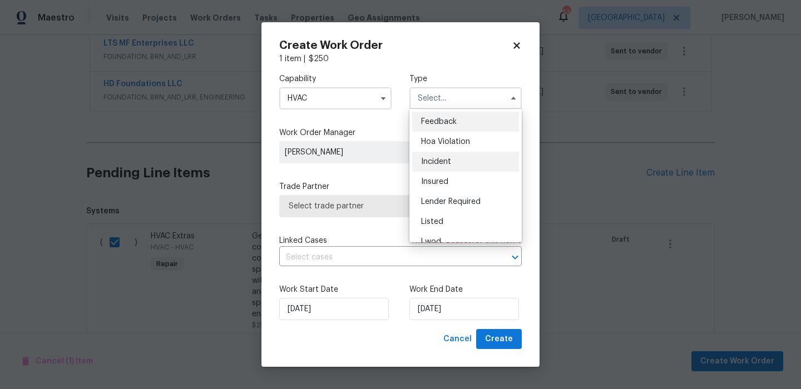
scroll to position [132, 0]
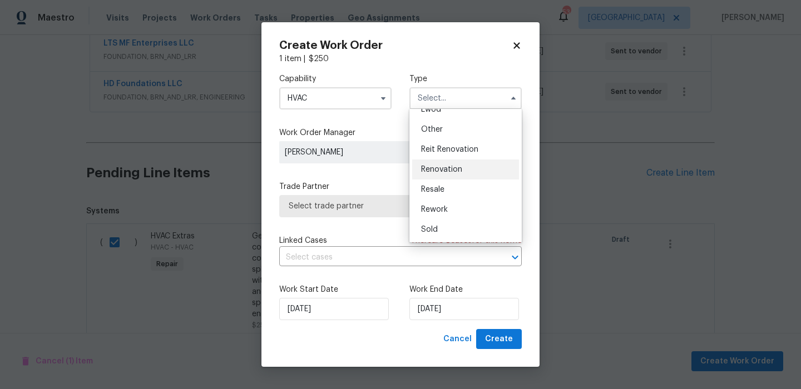
click at [450, 171] on span "Renovation" at bounding box center [441, 170] width 41 height 8
type input "Renovation"
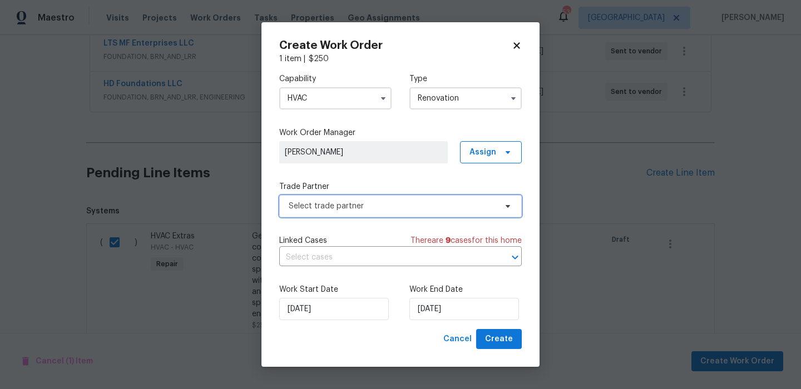
click at [434, 203] on span "Select trade partner" at bounding box center [392, 206] width 207 height 11
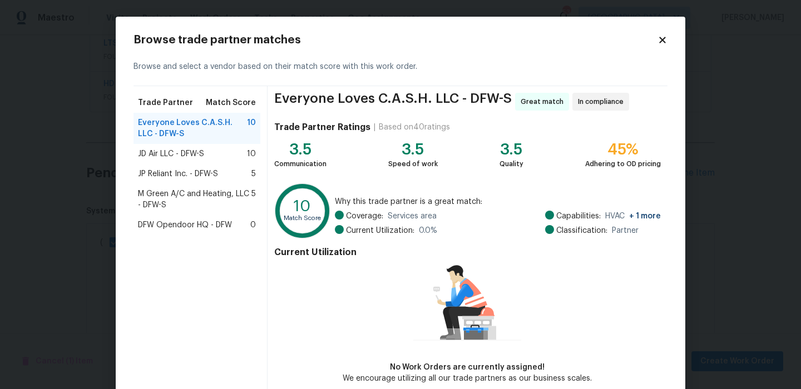
scroll to position [25, 0]
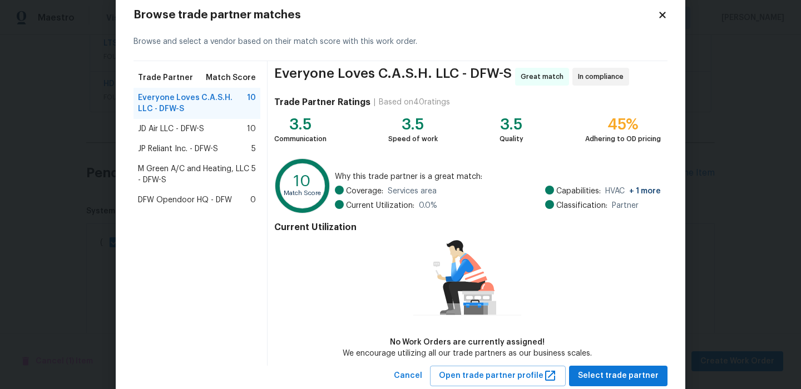
click at [206, 132] on div "JD Air LLC - DFW-S 10" at bounding box center [197, 128] width 118 height 11
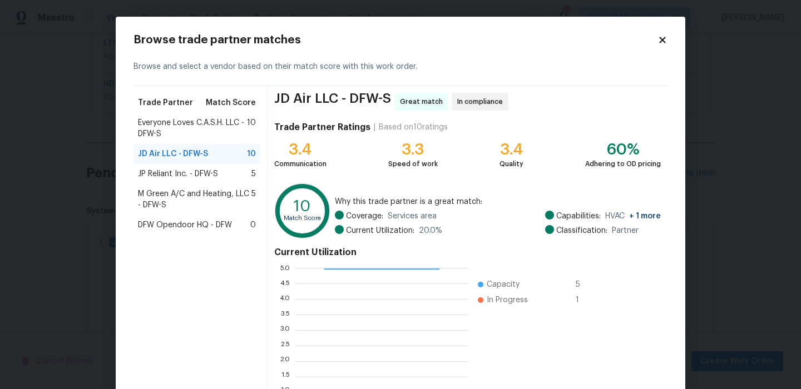
scroll to position [101, 0]
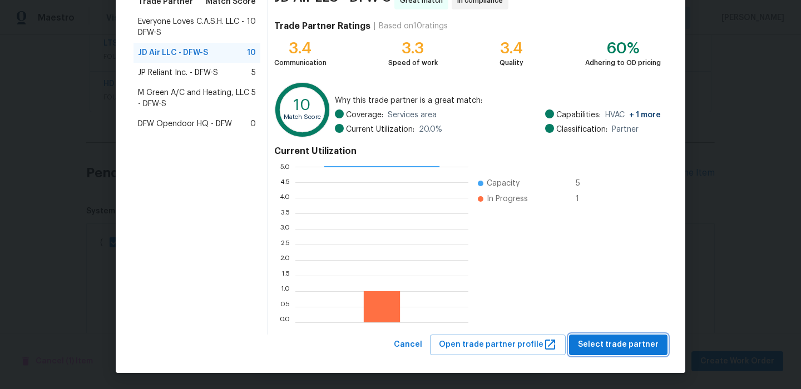
click at [622, 346] on span "Select trade partner" at bounding box center [618, 345] width 81 height 14
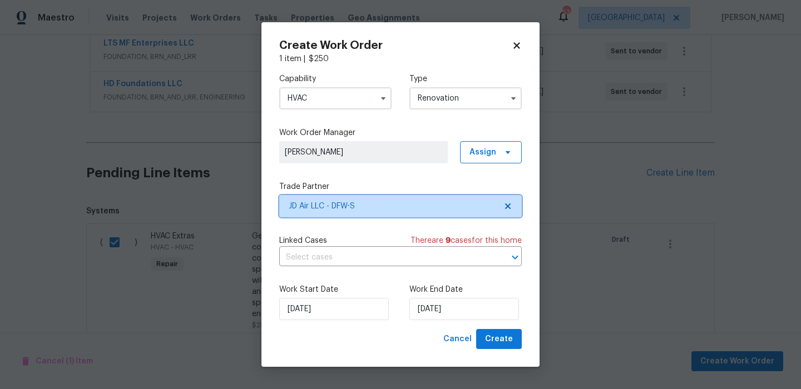
scroll to position [0, 0]
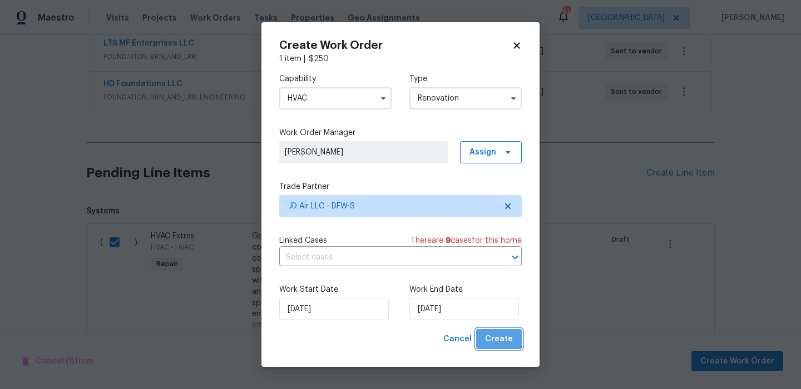
click at [497, 335] on span "Create" at bounding box center [499, 340] width 28 height 14
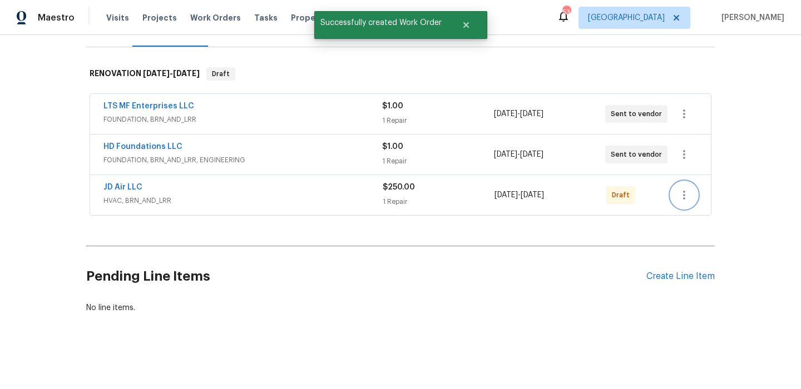
click at [684, 191] on icon "button" at bounding box center [684, 195] width 13 height 13
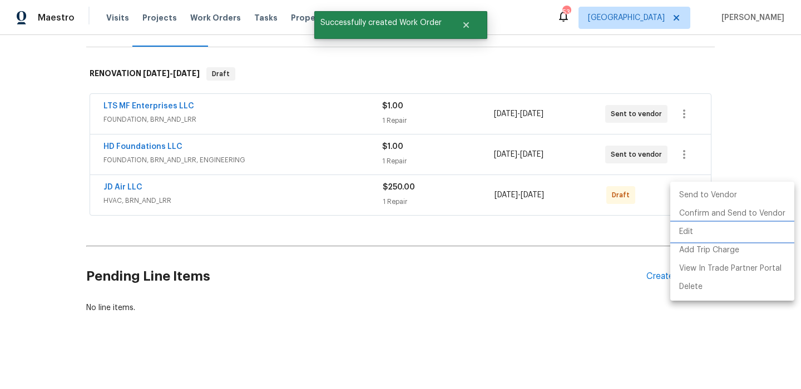
click at [681, 231] on li "Edit" at bounding box center [732, 232] width 124 height 18
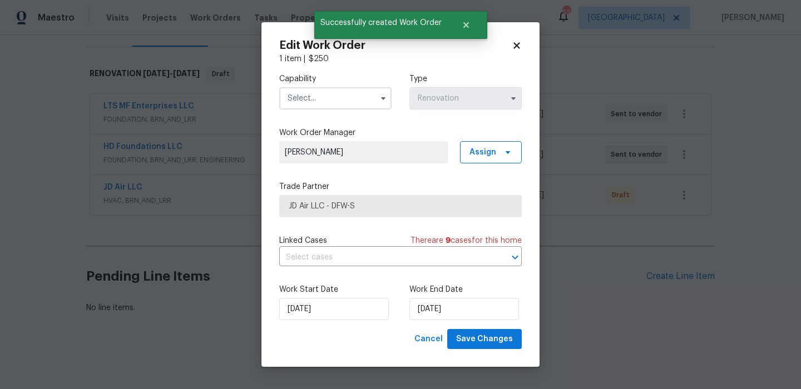
click at [468, 285] on label "Work End Date" at bounding box center [465, 289] width 112 height 11
click at [465, 311] on input "9/17/2025" at bounding box center [464, 309] width 110 height 22
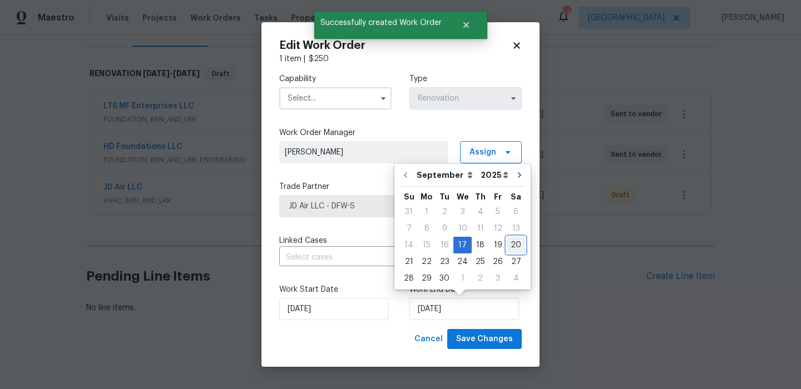
click at [507, 245] on div "20" at bounding box center [516, 246] width 18 height 16
type input "9/20/2025"
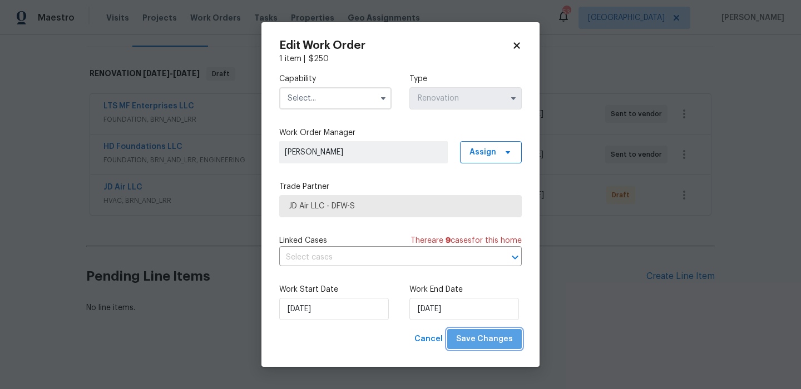
click at [493, 343] on span "Save Changes" at bounding box center [484, 340] width 57 height 14
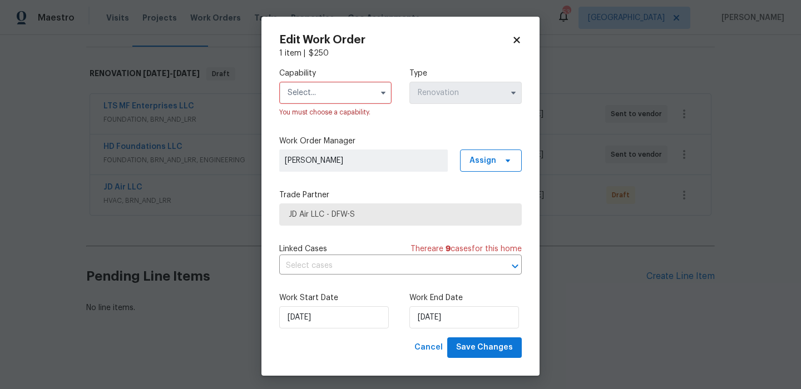
click at [300, 97] on input "text" at bounding box center [335, 93] width 112 height 22
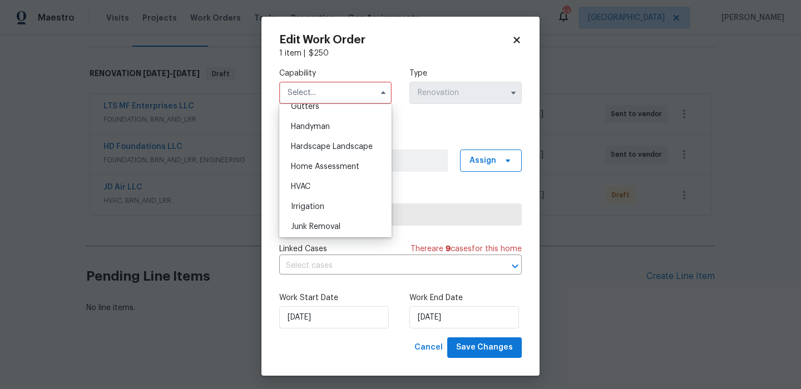
scroll to position [601, 0]
click at [333, 182] on div "HVAC" at bounding box center [335, 187] width 107 height 20
type input "HVAC"
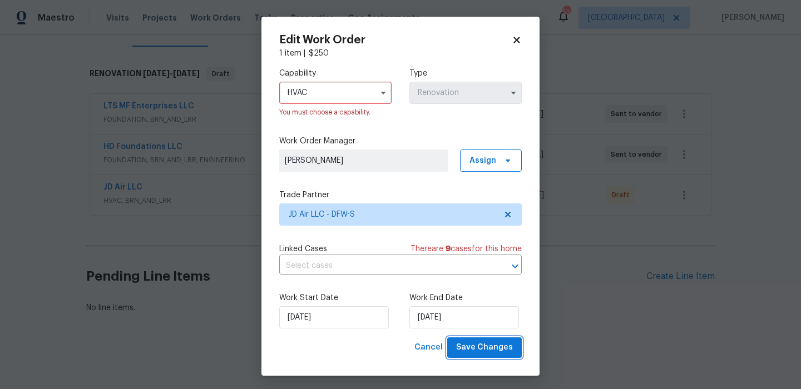
click at [495, 342] on span "Save Changes" at bounding box center [484, 348] width 57 height 14
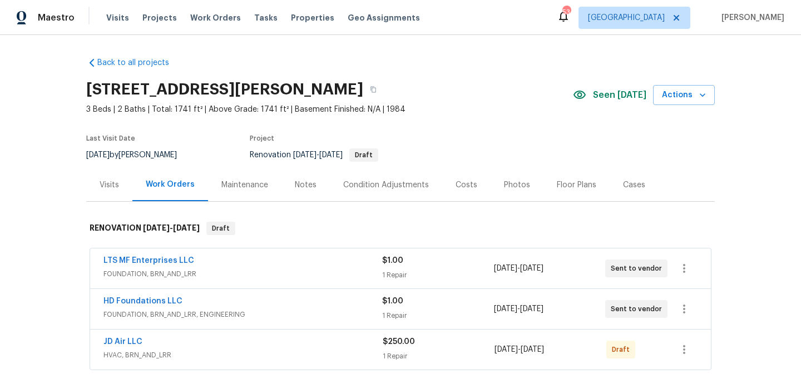
scroll to position [72, 0]
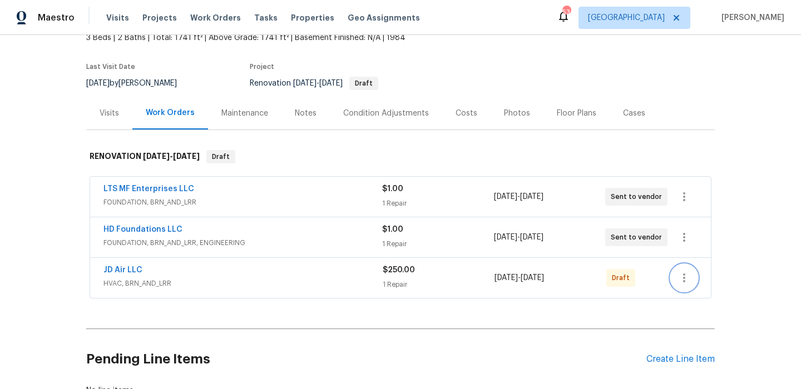
click at [691, 271] on button "button" at bounding box center [684, 278] width 27 height 27
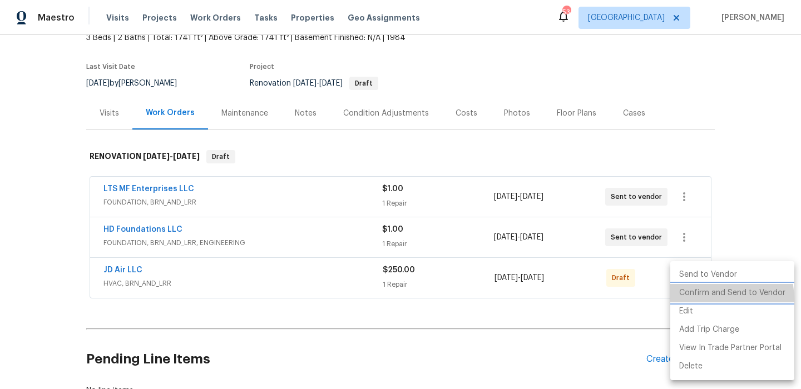
click at [698, 300] on li "Confirm and Send to Vendor" at bounding box center [732, 293] width 124 height 18
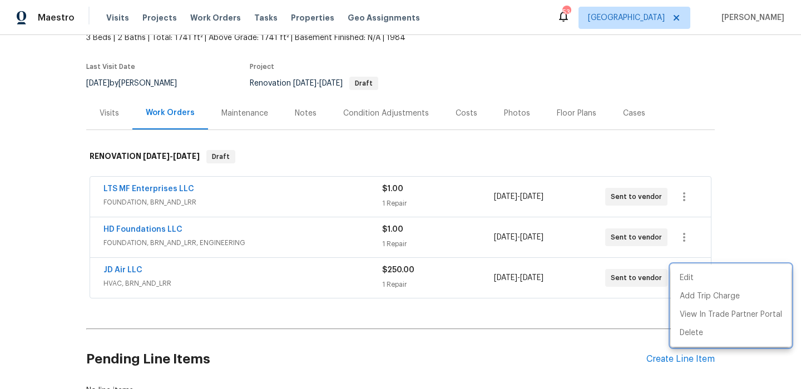
click at [653, 165] on div at bounding box center [400, 194] width 801 height 389
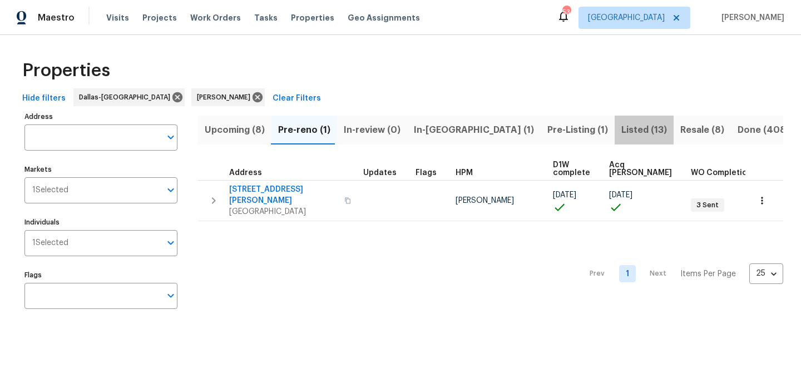
click at [621, 132] on span "Listed (13)" at bounding box center [644, 130] width 46 height 16
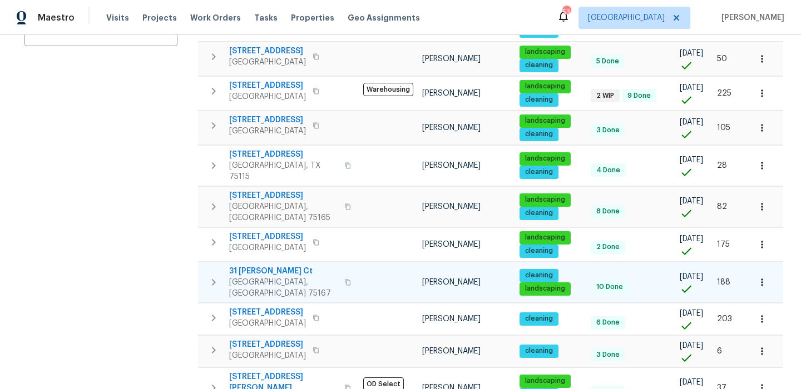
scroll to position [271, 0]
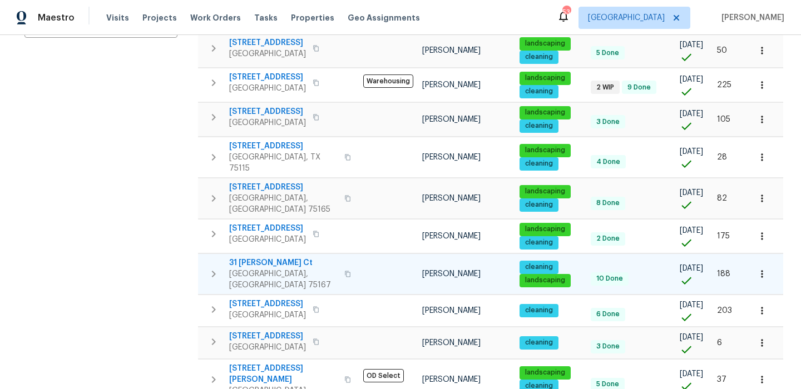
click at [344, 271] on icon "button" at bounding box center [347, 274] width 7 height 7
click at [761, 262] on button "button" at bounding box center [762, 274] width 24 height 24
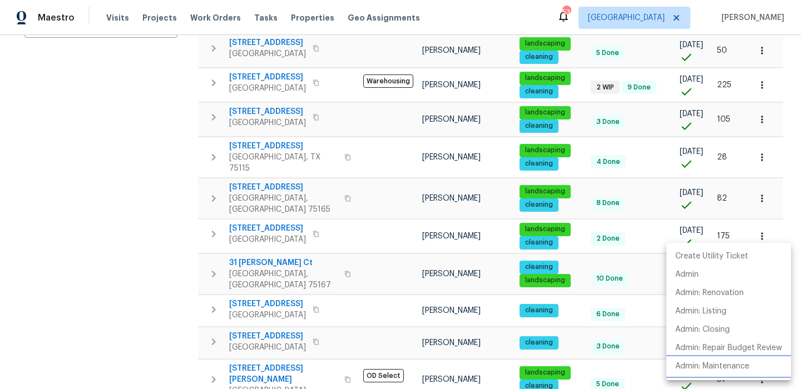
click at [726, 370] on p "Admin: Maintenance" at bounding box center [712, 367] width 74 height 12
click at [110, 299] on div at bounding box center [400, 194] width 801 height 389
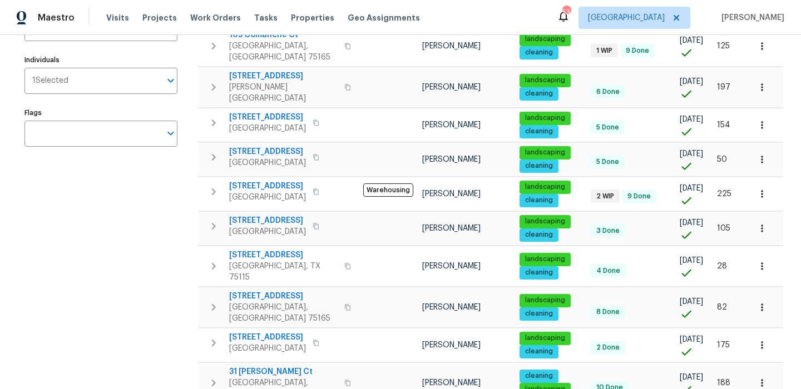
scroll to position [144, 0]
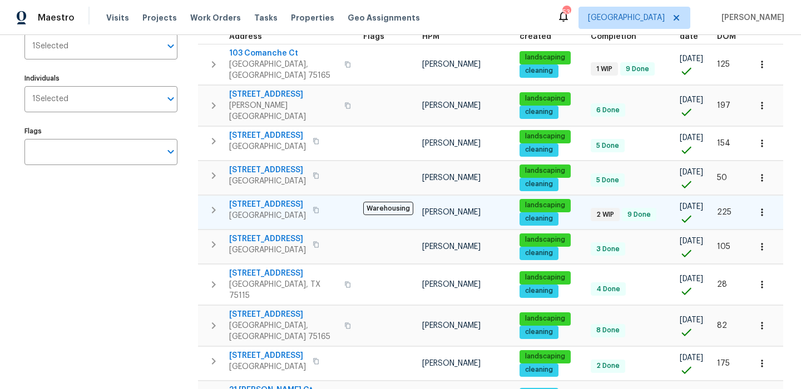
click at [315, 207] on icon "button" at bounding box center [316, 210] width 7 height 7
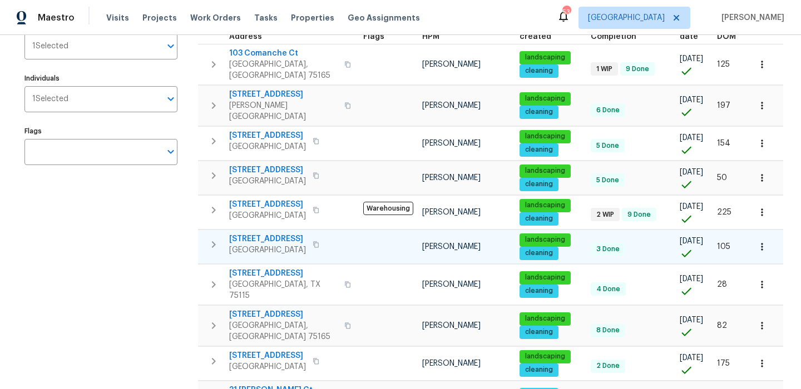
scroll to position [0, 0]
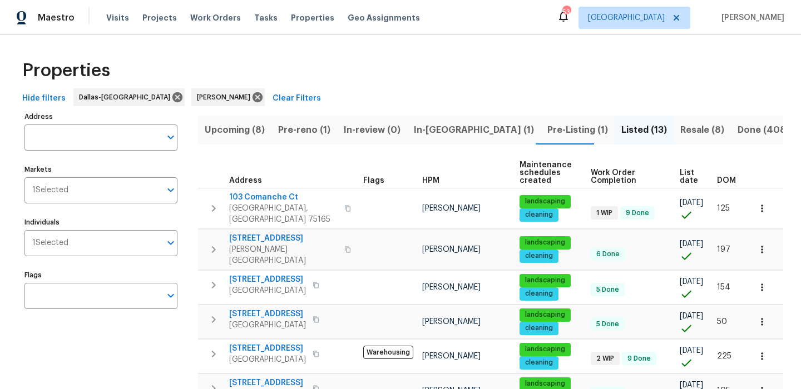
click at [457, 131] on button "In-[GEOGRAPHIC_DATA] (1)" at bounding box center [474, 130] width 134 height 29
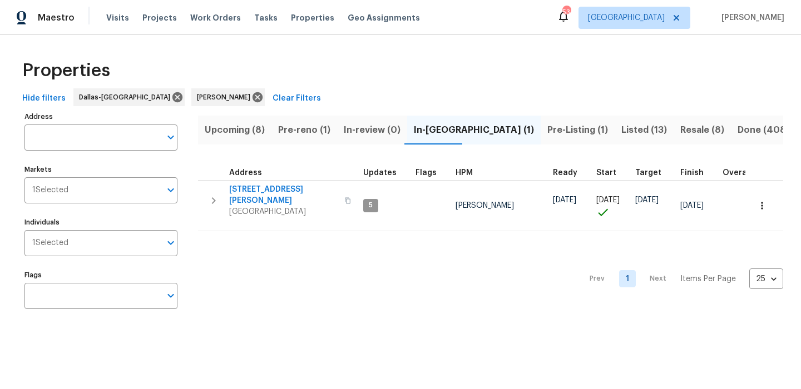
click at [621, 129] on span "Listed (13)" at bounding box center [644, 130] width 46 height 16
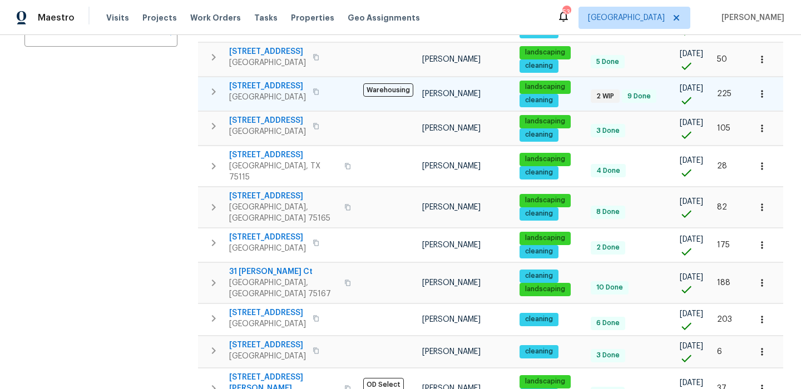
scroll to position [260, 0]
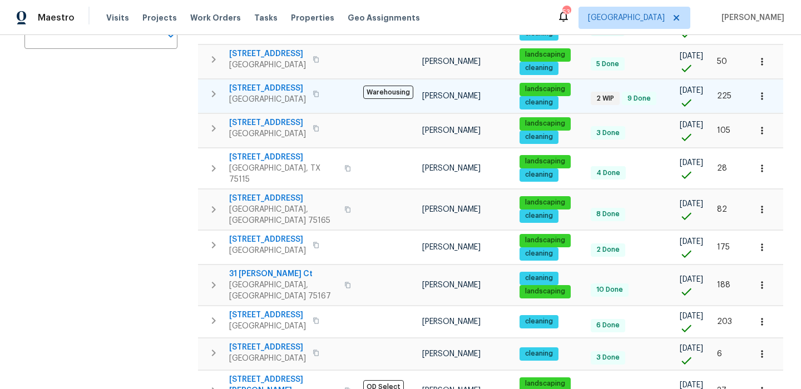
click at [284, 83] on span "[STREET_ADDRESS]" at bounding box center [267, 88] width 77 height 11
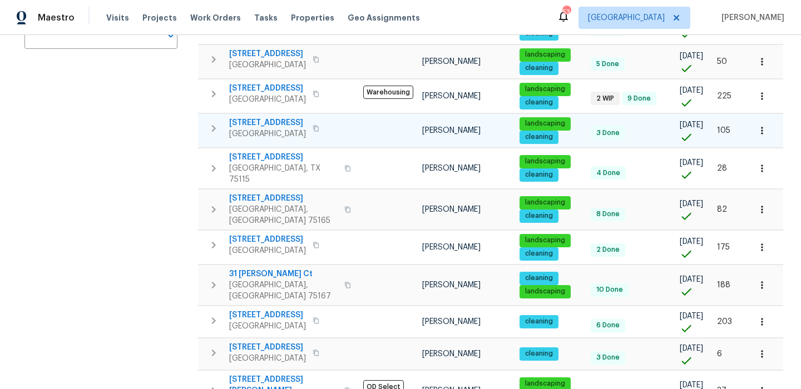
click at [271, 117] on span "[STREET_ADDRESS]" at bounding box center [267, 122] width 77 height 11
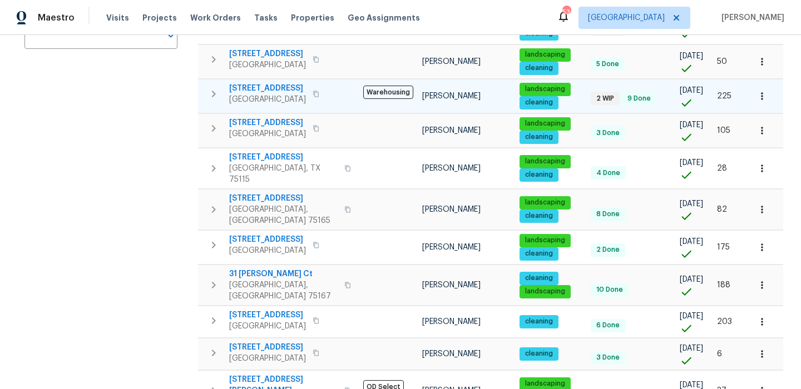
click at [313, 91] on icon "button" at bounding box center [316, 94] width 7 height 7
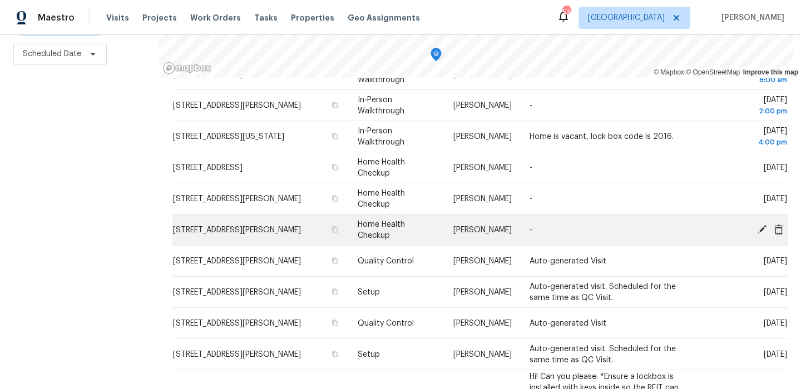
scroll to position [68, 0]
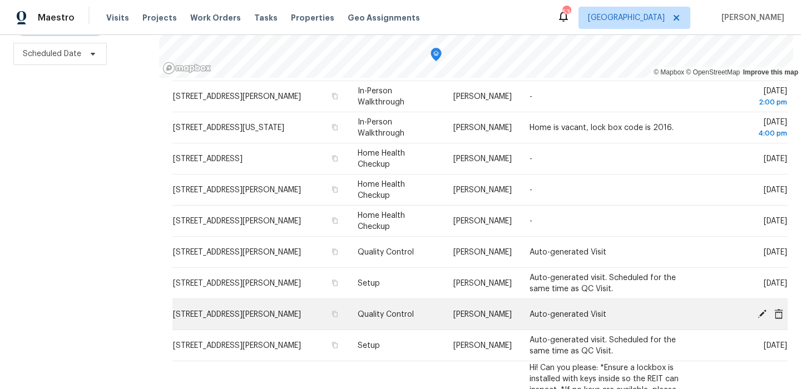
click at [762, 313] on icon at bounding box center [762, 313] width 9 height 9
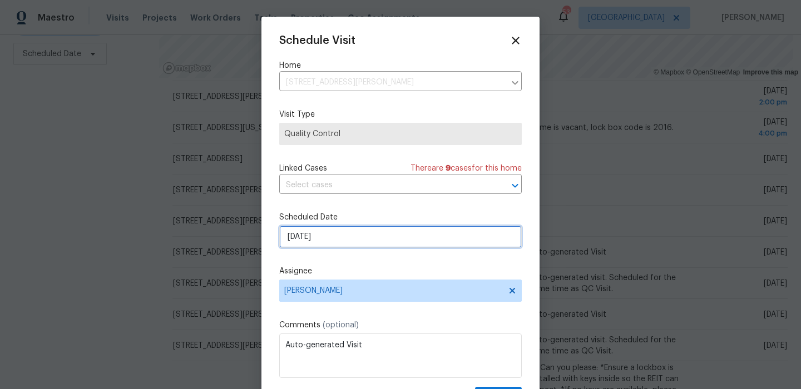
click at [362, 234] on input "9/20/2025" at bounding box center [400, 237] width 243 height 22
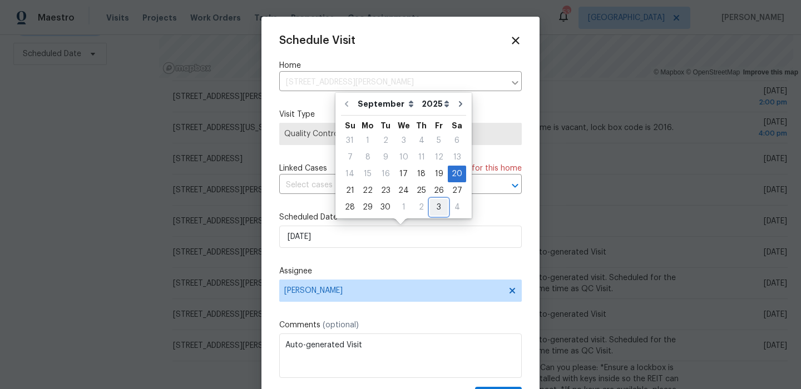
click at [436, 209] on div "3" at bounding box center [439, 208] width 18 height 16
type input "10/3/2025"
select select "9"
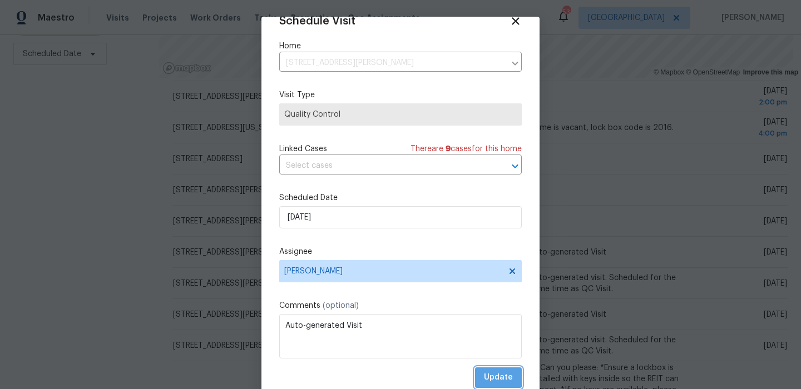
click at [495, 374] on span "Update" at bounding box center [498, 378] width 29 height 14
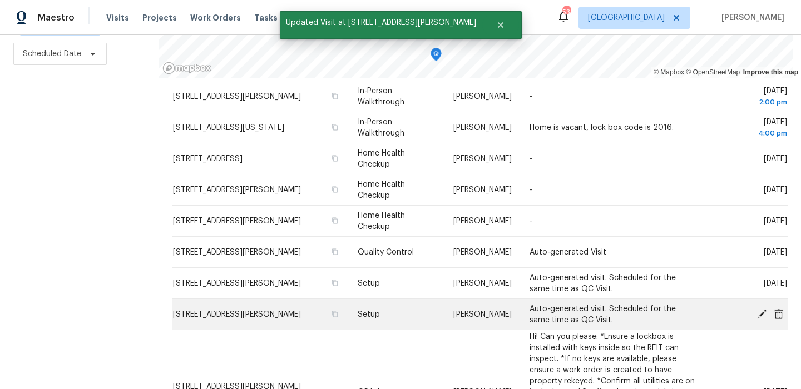
click at [762, 312] on icon at bounding box center [762, 313] width 9 height 9
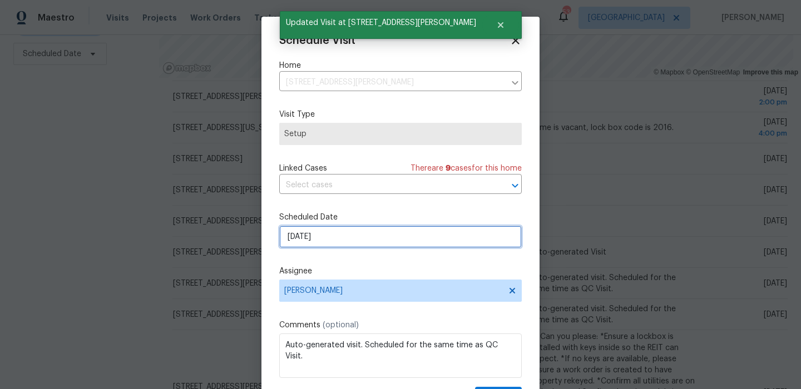
click at [380, 239] on input "9/20/2025" at bounding box center [400, 237] width 243 height 22
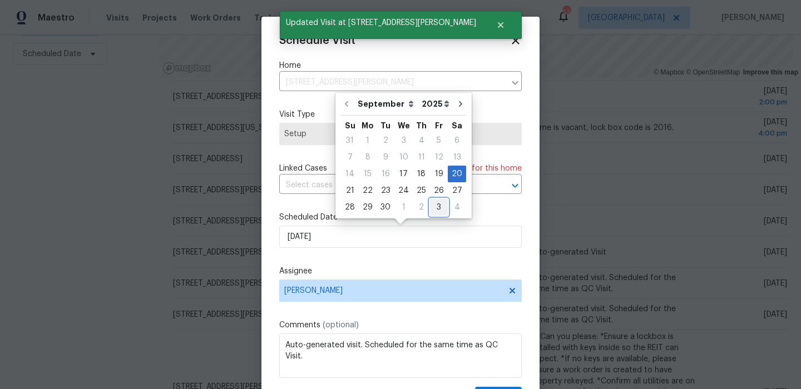
click at [438, 207] on div "3" at bounding box center [439, 208] width 18 height 16
type input "10/3/2025"
select select "9"
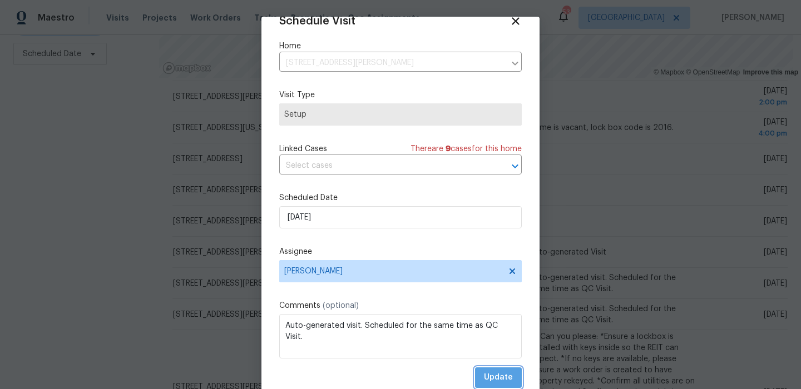
click at [498, 379] on span "Update" at bounding box center [498, 378] width 29 height 14
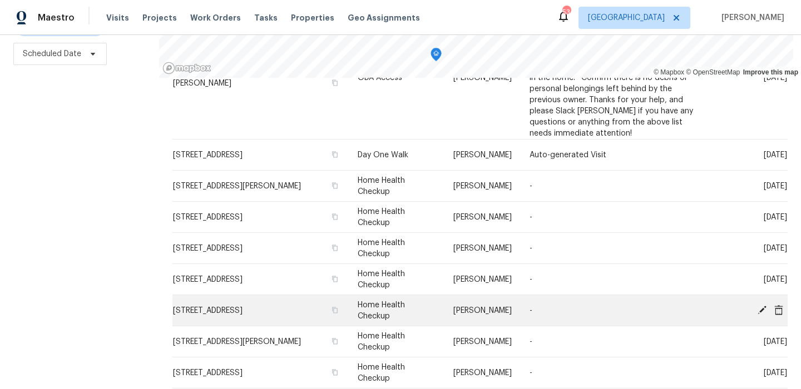
scroll to position [360, 0]
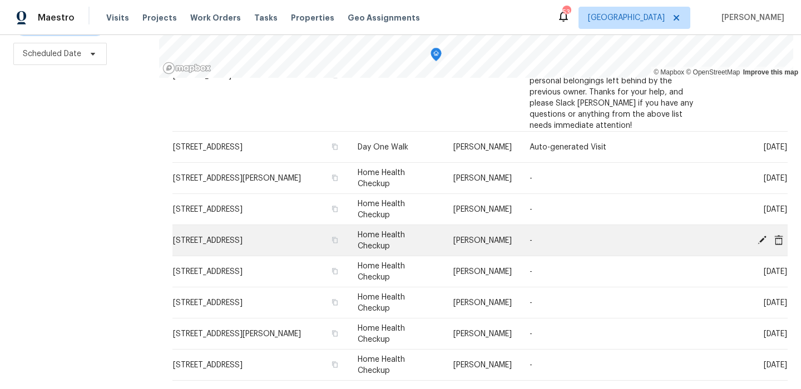
click at [778, 239] on icon at bounding box center [779, 240] width 10 height 10
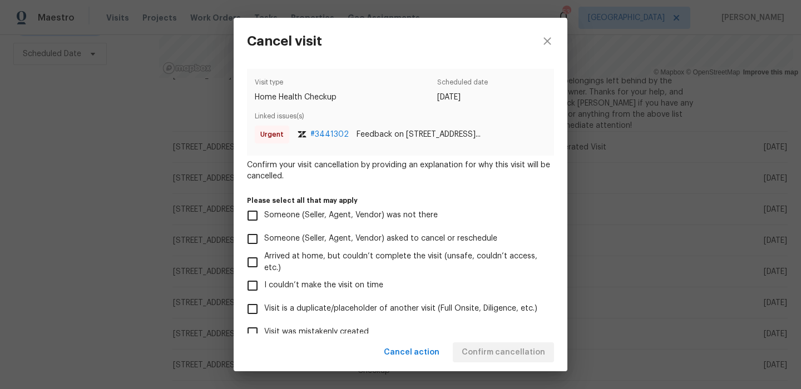
scroll to position [115, 0]
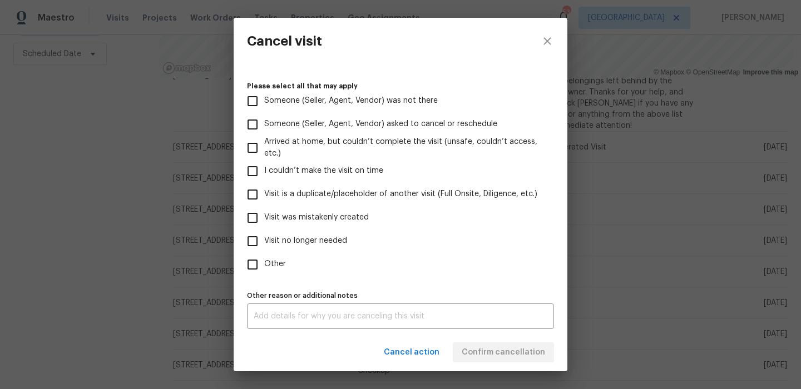
click at [344, 220] on span "Visit was mistakenly created" at bounding box center [316, 218] width 105 height 12
click at [264, 220] on input "Visit was mistakenly created" at bounding box center [252, 217] width 23 height 23
checkbox input "true"
click at [492, 357] on span "Confirm cancellation" at bounding box center [503, 353] width 83 height 14
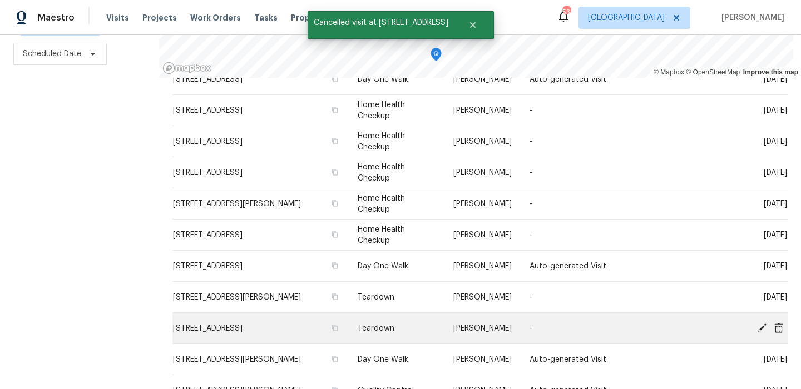
scroll to position [407, 0]
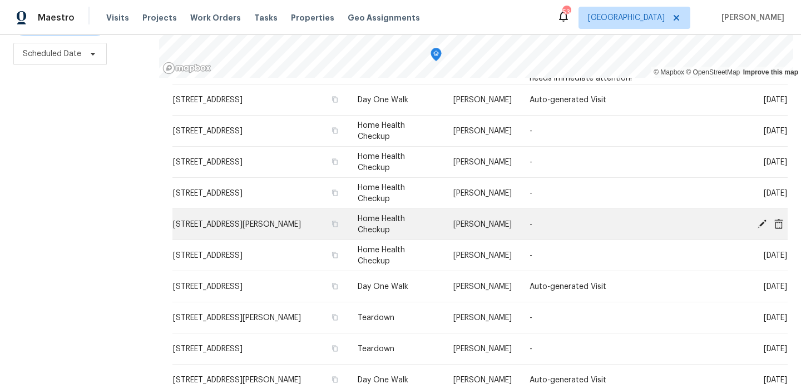
click at [780, 221] on icon at bounding box center [778, 224] width 9 height 10
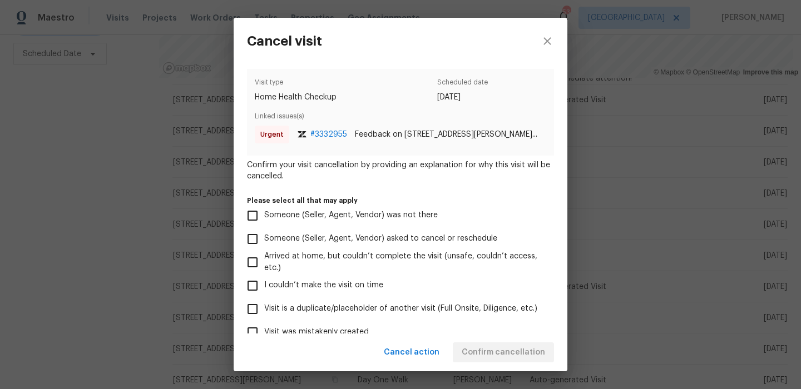
scroll to position [115, 0]
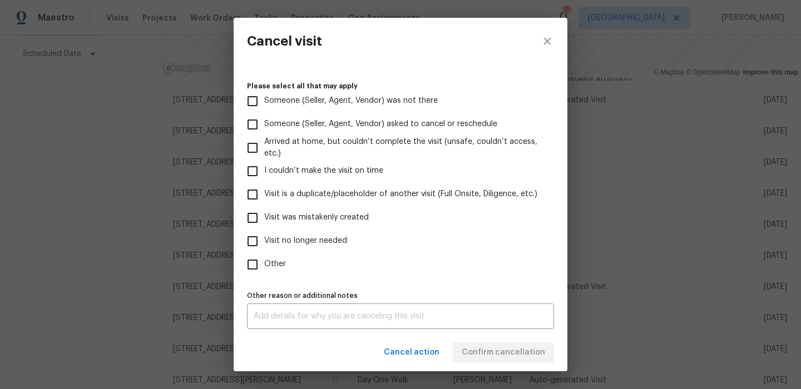
click at [326, 221] on span "Visit was mistakenly created" at bounding box center [316, 218] width 105 height 12
click at [264, 221] on input "Visit was mistakenly created" at bounding box center [252, 217] width 23 height 23
checkbox input "true"
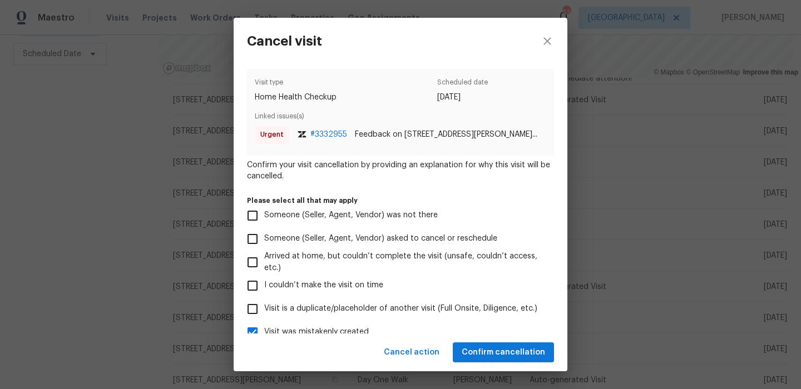
click at [492, 338] on div "Cancel action Confirm cancellation" at bounding box center [401, 353] width 334 height 38
click at [493, 356] on span "Confirm cancellation" at bounding box center [503, 353] width 83 height 14
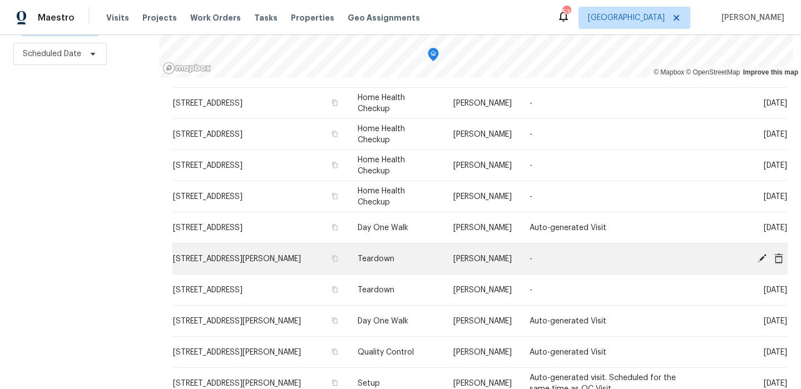
scroll to position [426, 0]
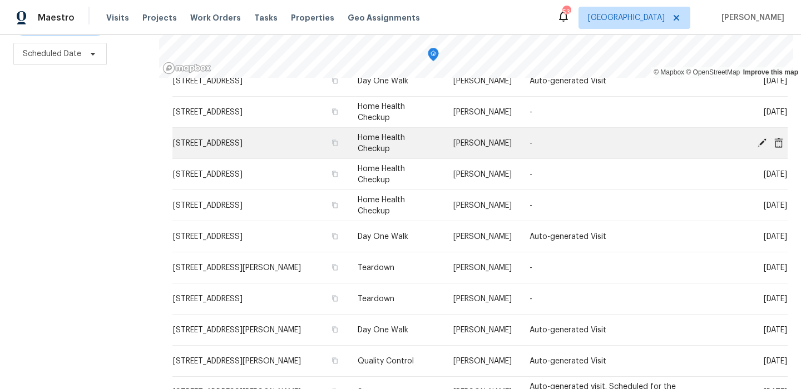
click at [778, 142] on icon at bounding box center [778, 142] width 9 height 10
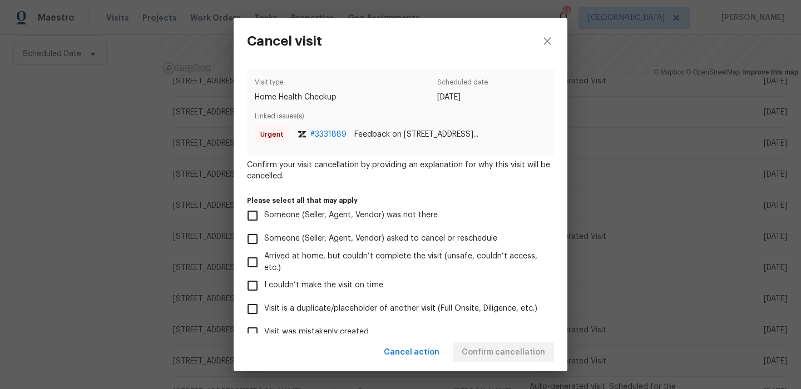
scroll to position [55, 0]
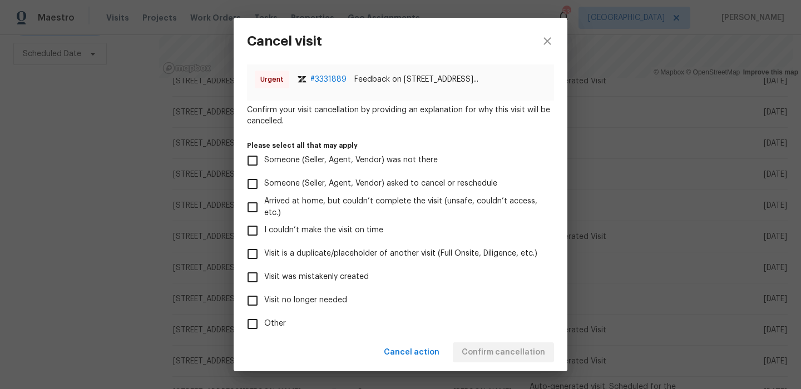
click at [362, 282] on span "Visit was mistakenly created" at bounding box center [316, 277] width 105 height 12
click at [264, 282] on input "Visit was mistakenly created" at bounding box center [252, 277] width 23 height 23
checkbox input "true"
click at [488, 343] on button "Confirm cancellation" at bounding box center [503, 353] width 101 height 21
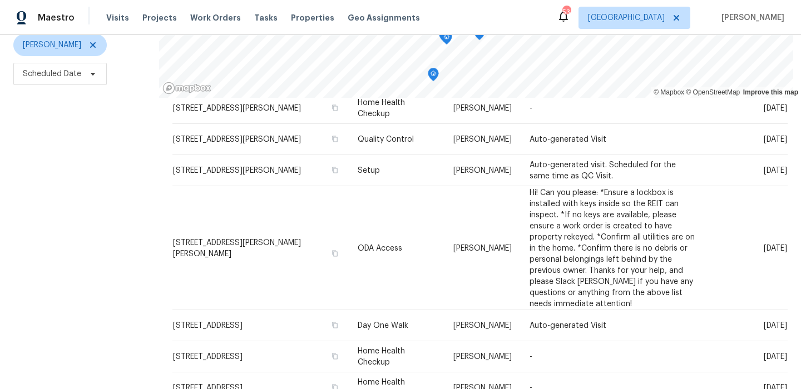
scroll to position [200, 0]
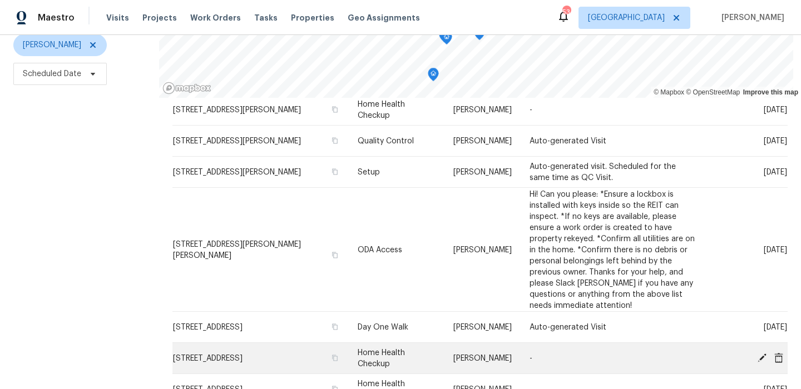
click at [781, 358] on icon at bounding box center [778, 358] width 9 height 10
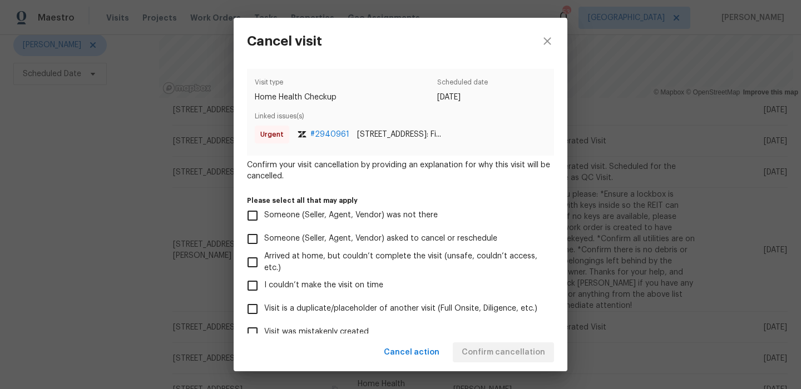
scroll to position [51, 0]
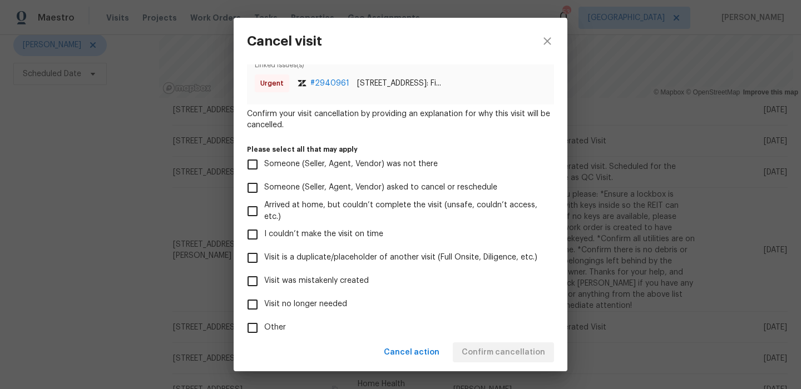
click at [326, 288] on label "Visit was mistakenly created" at bounding box center [393, 281] width 304 height 23
click at [264, 288] on input "Visit was mistakenly created" at bounding box center [252, 281] width 23 height 23
checkbox input "true"
click at [479, 353] on span "Confirm cancellation" at bounding box center [503, 353] width 83 height 14
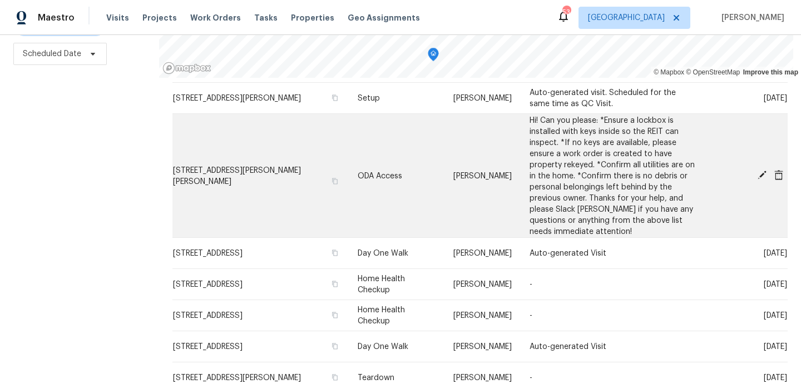
scroll to position [255, 0]
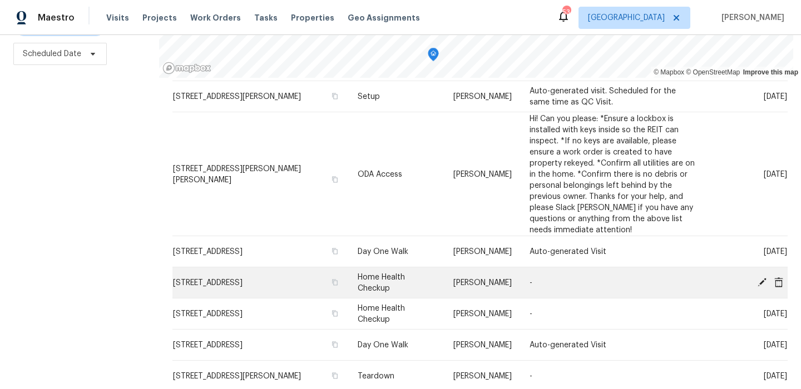
click at [783, 283] on icon at bounding box center [779, 282] width 10 height 10
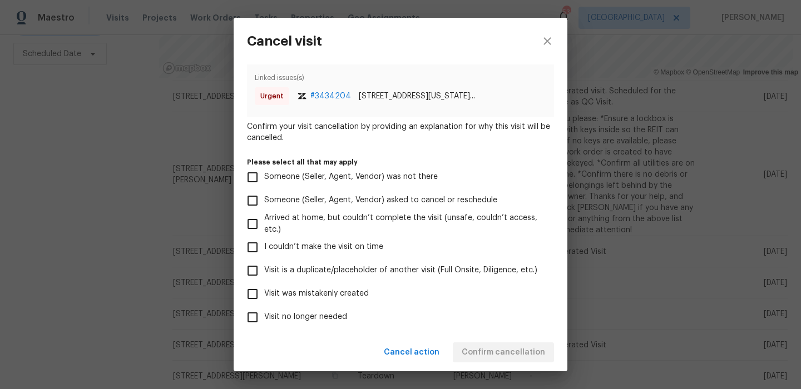
scroll to position [41, 0]
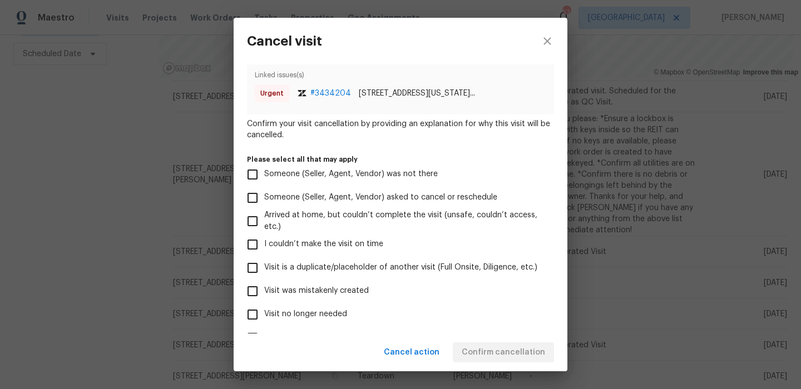
click at [360, 298] on label "Visit was mistakenly created" at bounding box center [393, 291] width 304 height 23
click at [264, 298] on input "Visit was mistakenly created" at bounding box center [252, 291] width 23 height 23
checkbox input "true"
click at [492, 347] on span "Confirm cancellation" at bounding box center [503, 353] width 83 height 14
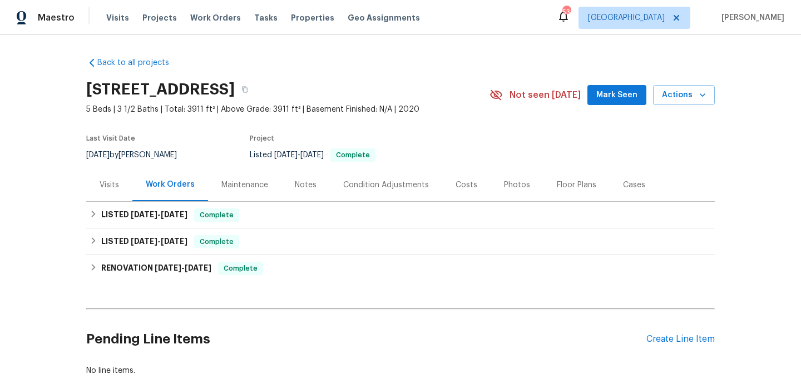
click at [115, 188] on div "Visits" at bounding box center [109, 185] width 19 height 11
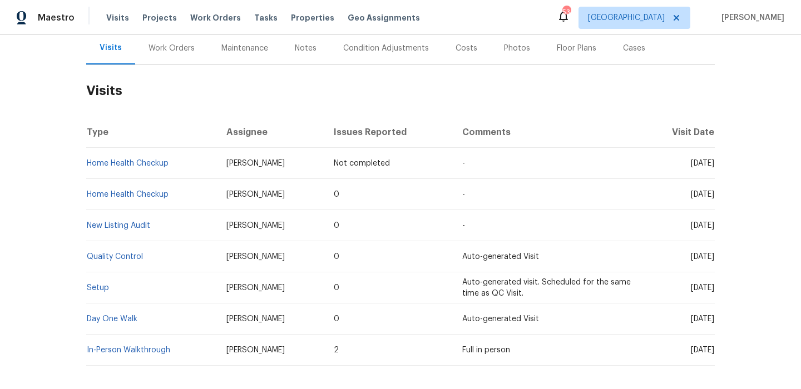
scroll to position [139, 0]
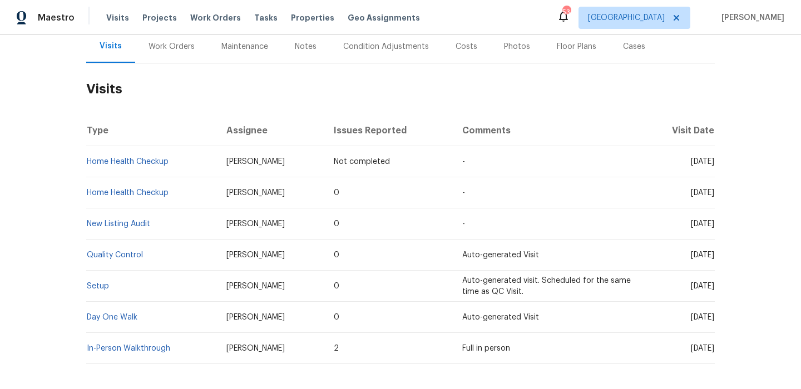
click at [451, 41] on div "Costs" at bounding box center [466, 46] width 48 height 33
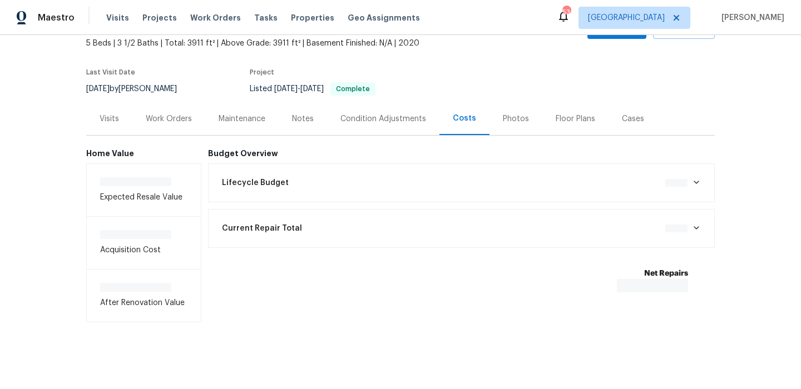
scroll to position [68, 0]
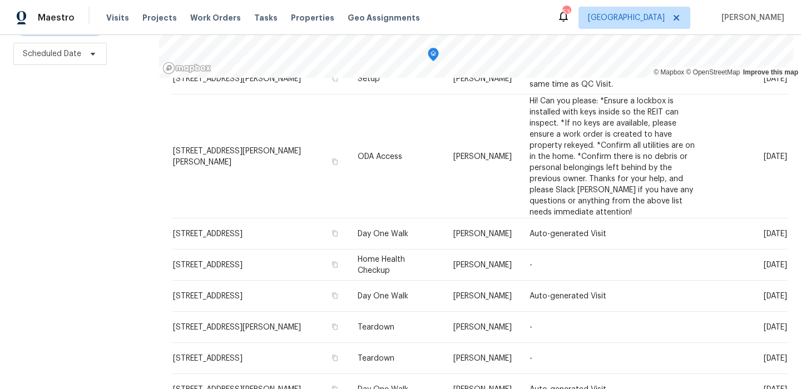
scroll to position [304, 0]
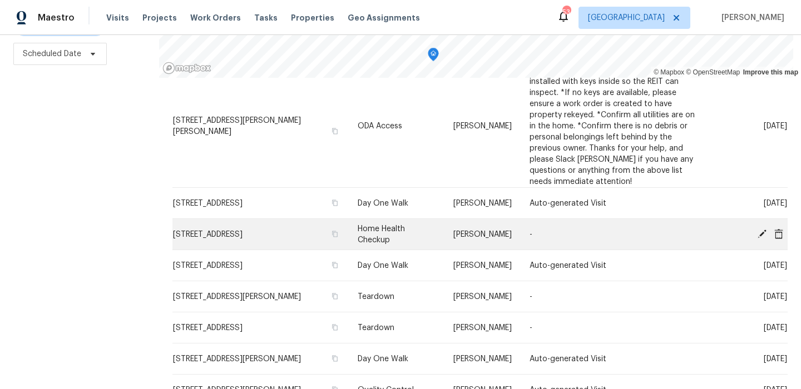
click at [762, 234] on icon at bounding box center [762, 233] width 9 height 9
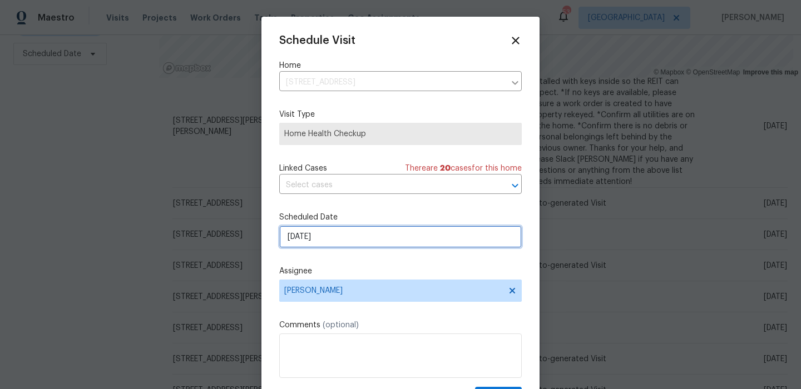
click at [365, 233] on input "[DATE]" at bounding box center [400, 237] width 243 height 22
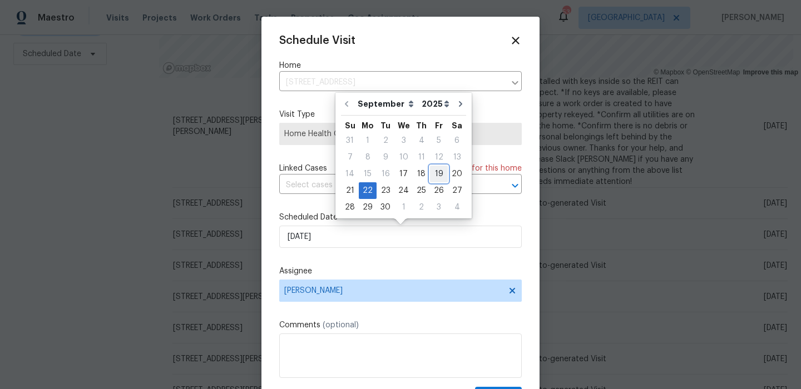
click at [432, 176] on div "19" at bounding box center [439, 174] width 18 height 16
type input "[DATE]"
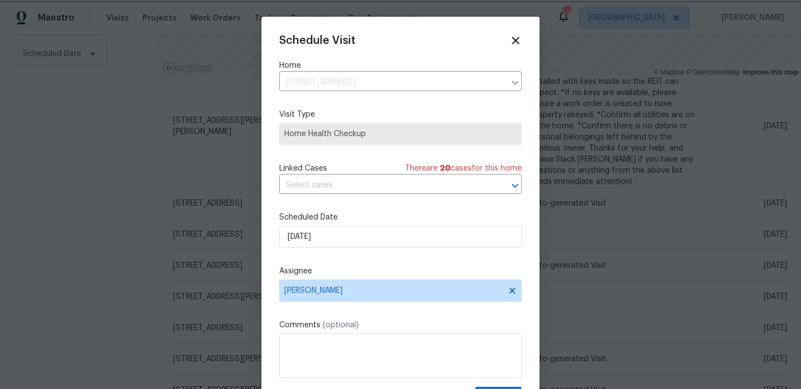
scroll to position [20, 0]
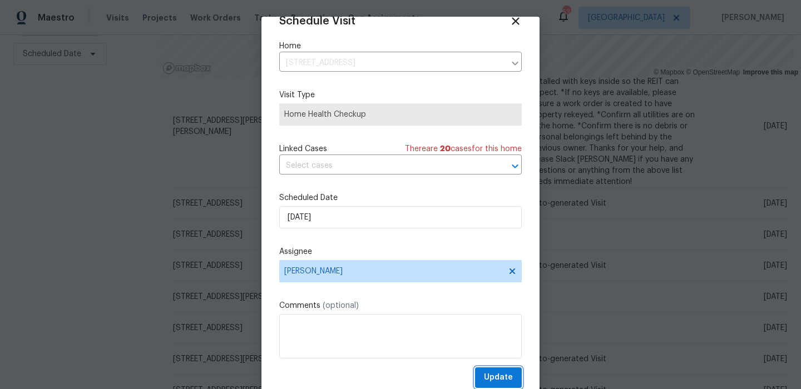
click at [502, 375] on span "Update" at bounding box center [498, 378] width 29 height 14
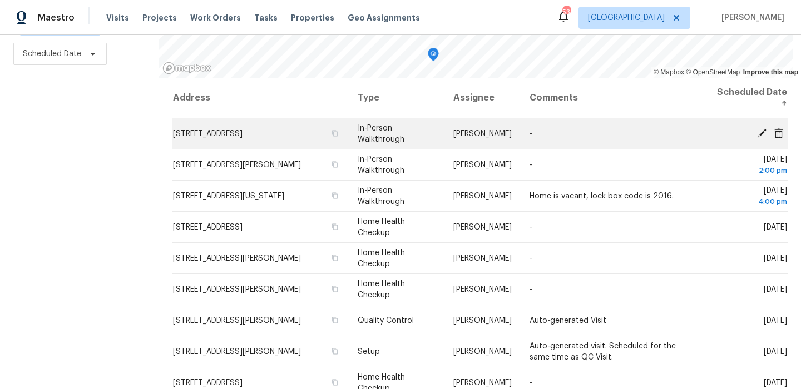
scroll to position [0, 0]
